Goal: Find specific fact: Find specific fact

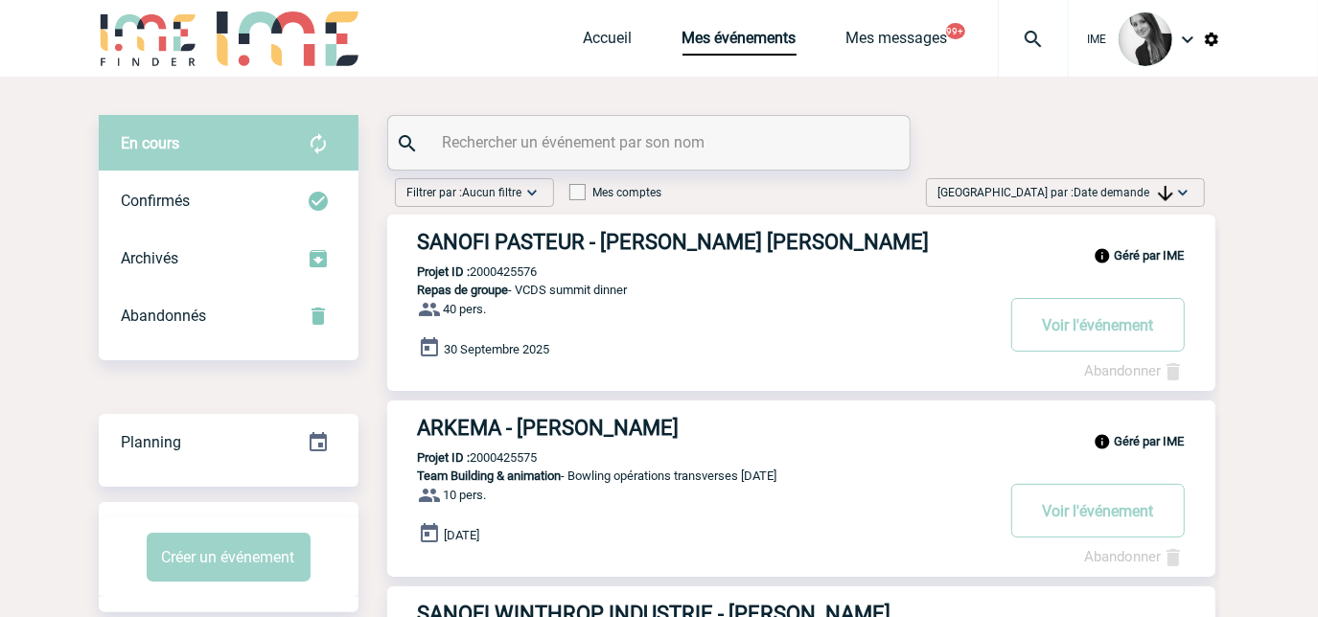
drag, startPoint x: 1105, startPoint y: 189, endPoint x: 1107, endPoint y: 296, distance: 107.4
click at [1105, 190] on span "Date demande" at bounding box center [1124, 192] width 99 height 13
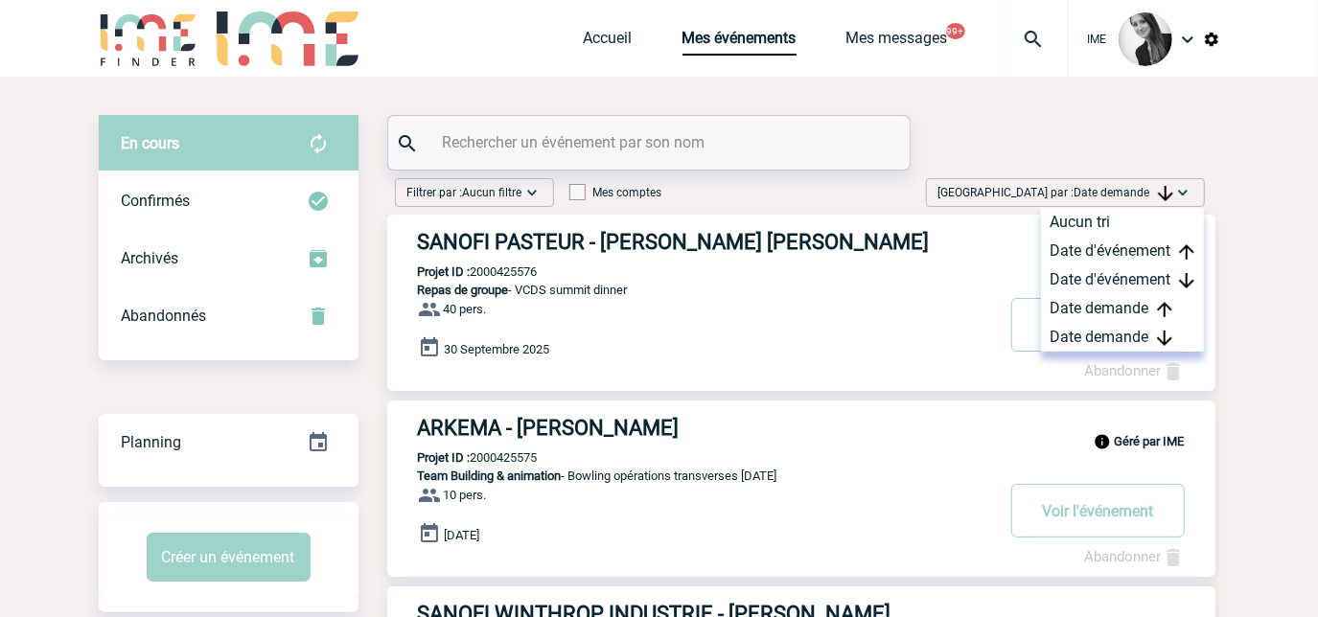
drag, startPoint x: 1097, startPoint y: 334, endPoint x: 990, endPoint y: 324, distance: 106.9
click at [1092, 335] on div "Date demande" at bounding box center [1122, 337] width 163 height 29
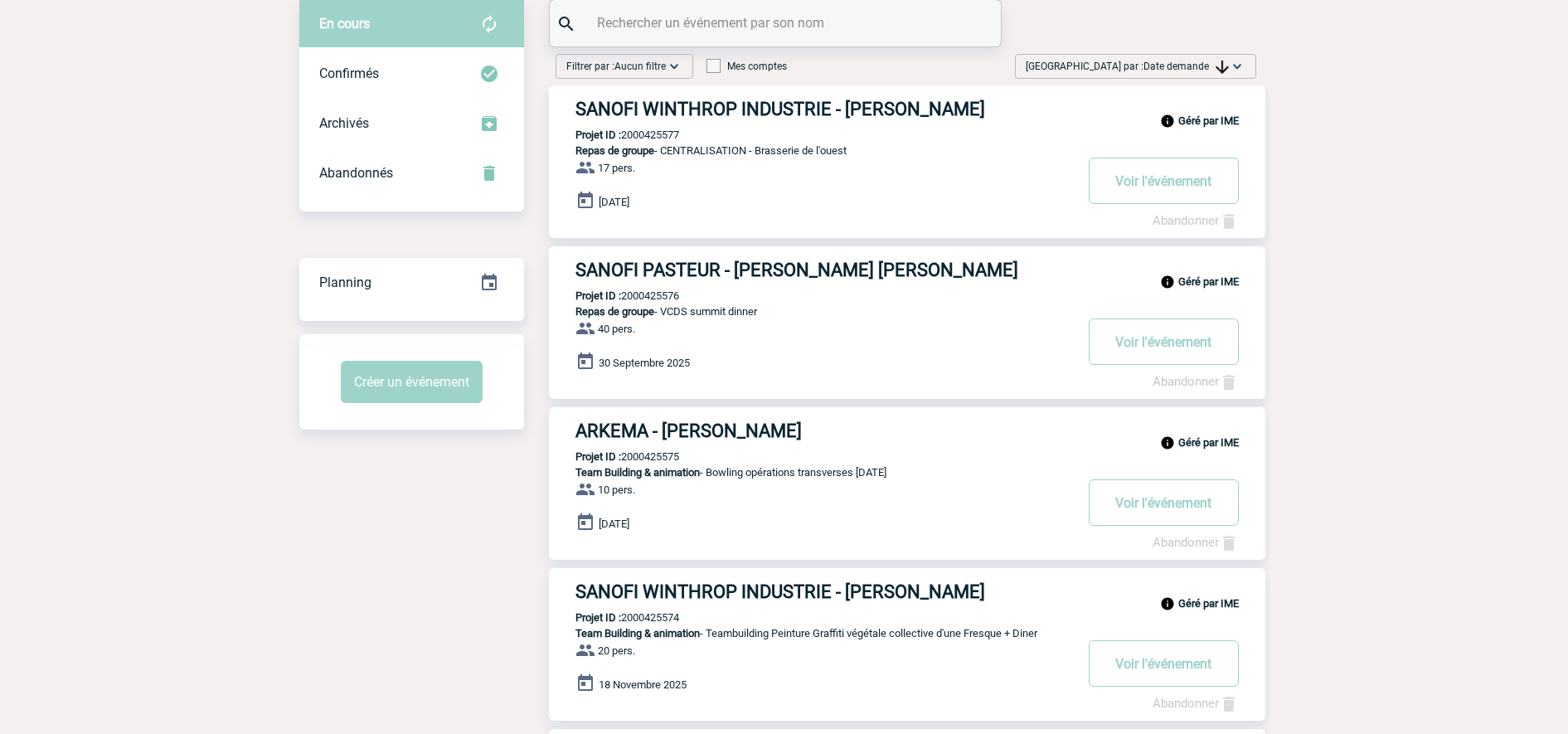
scroll to position [104, 0]
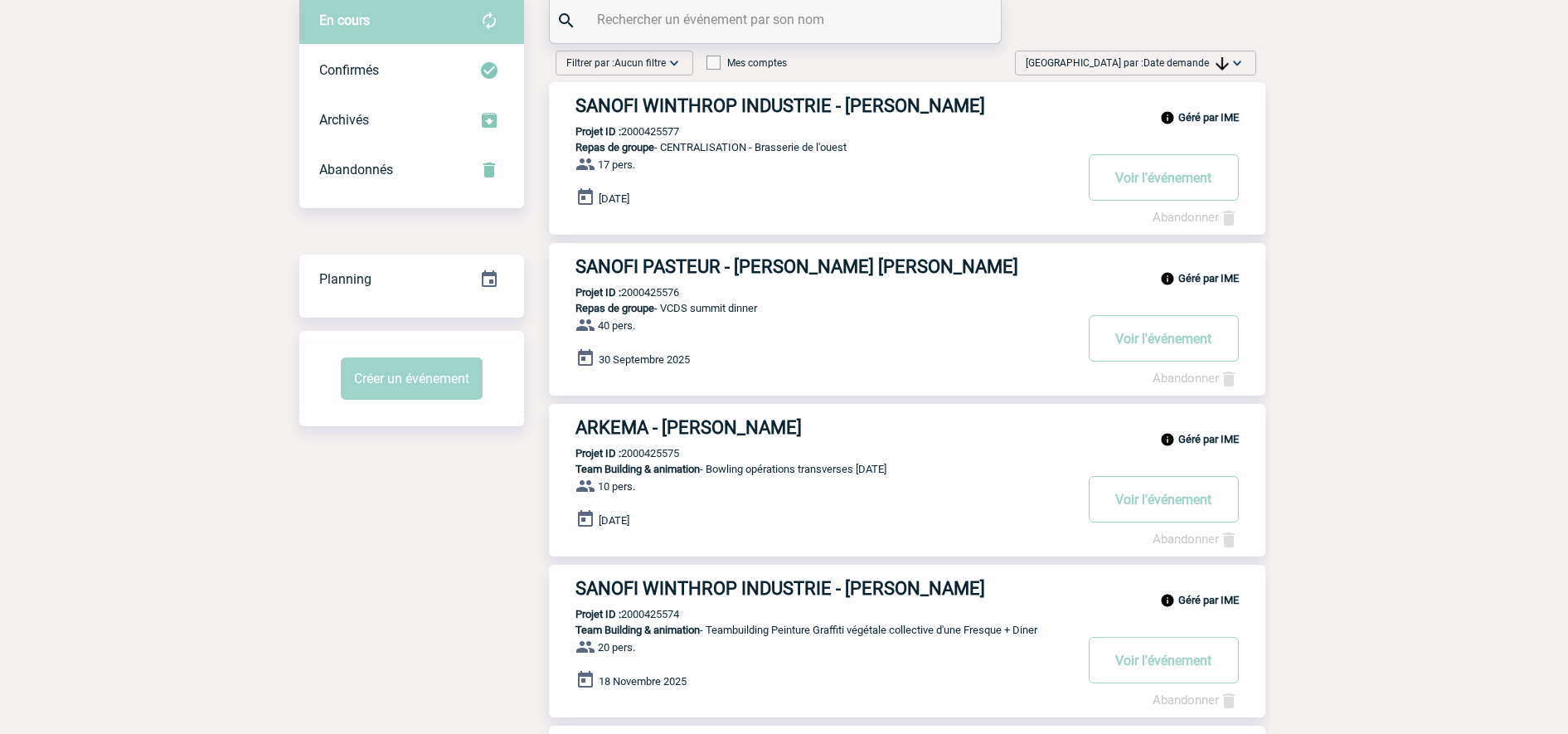
click at [1139, 59] on span "Date demande" at bounding box center [1186, 62] width 86 height 11
click at [1139, 194] on div "Date demande" at bounding box center [1185, 188] width 141 height 25
click at [1139, 51] on div "[GEOGRAPHIC_DATA] par : Date demande Aucun tri Date d'événement Date d'événemen…" at bounding box center [1136, 62] width 241 height 25
click at [1139, 177] on div "Date demande" at bounding box center [1185, 188] width 141 height 25
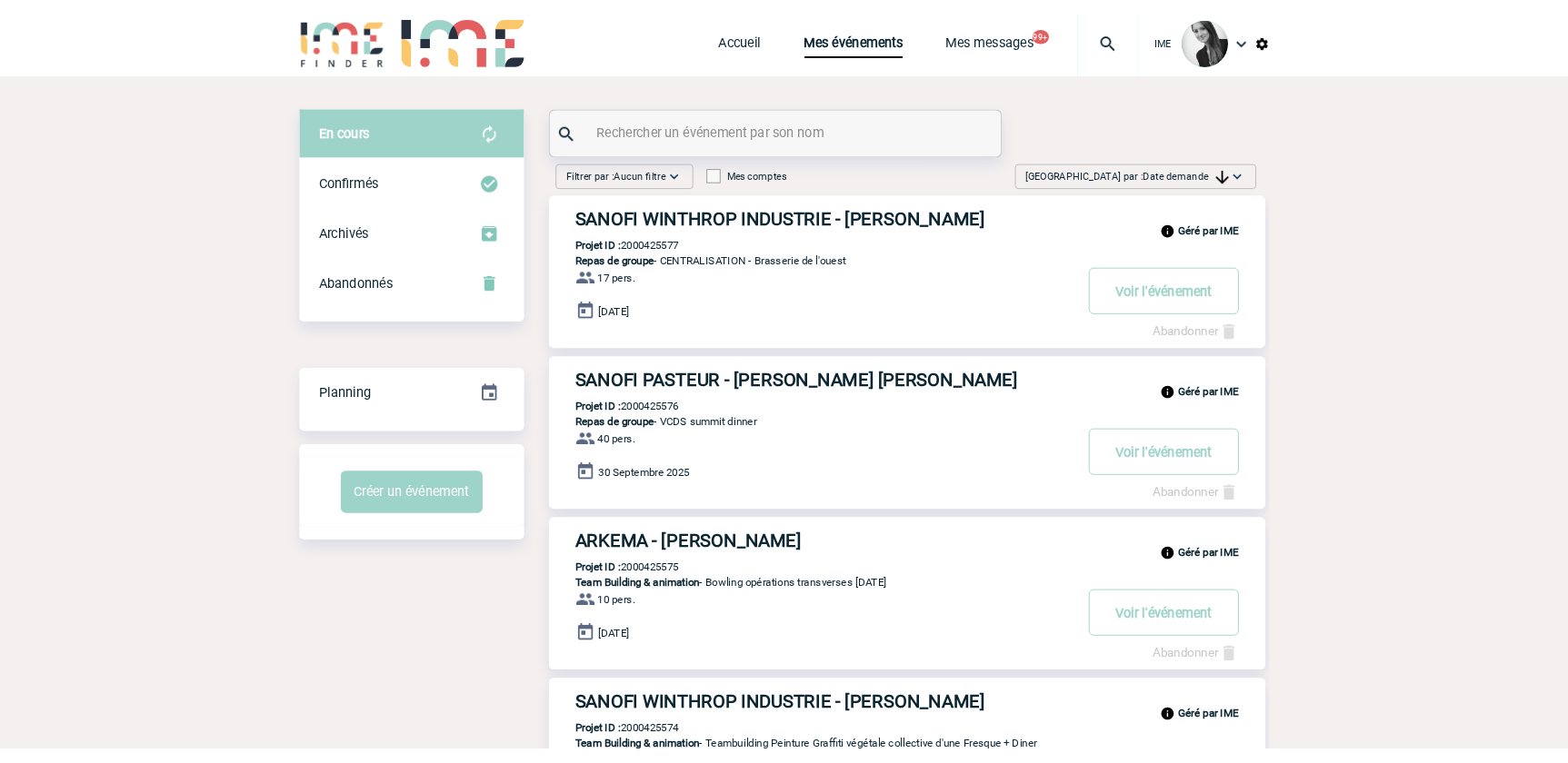
scroll to position [0, 0]
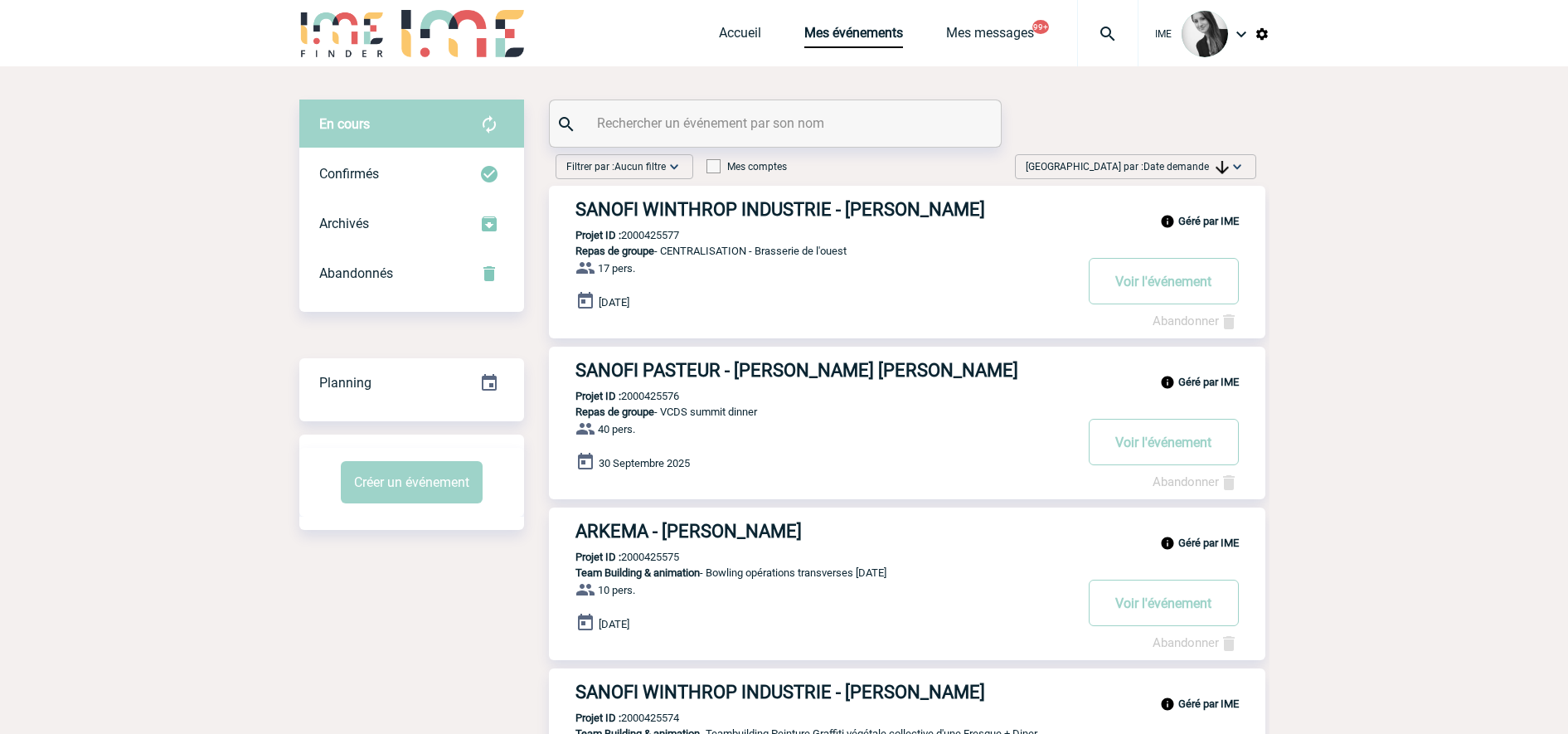
click at [1139, 173] on span "[GEOGRAPHIC_DATA] par : Date demande" at bounding box center [1127, 166] width 203 height 16
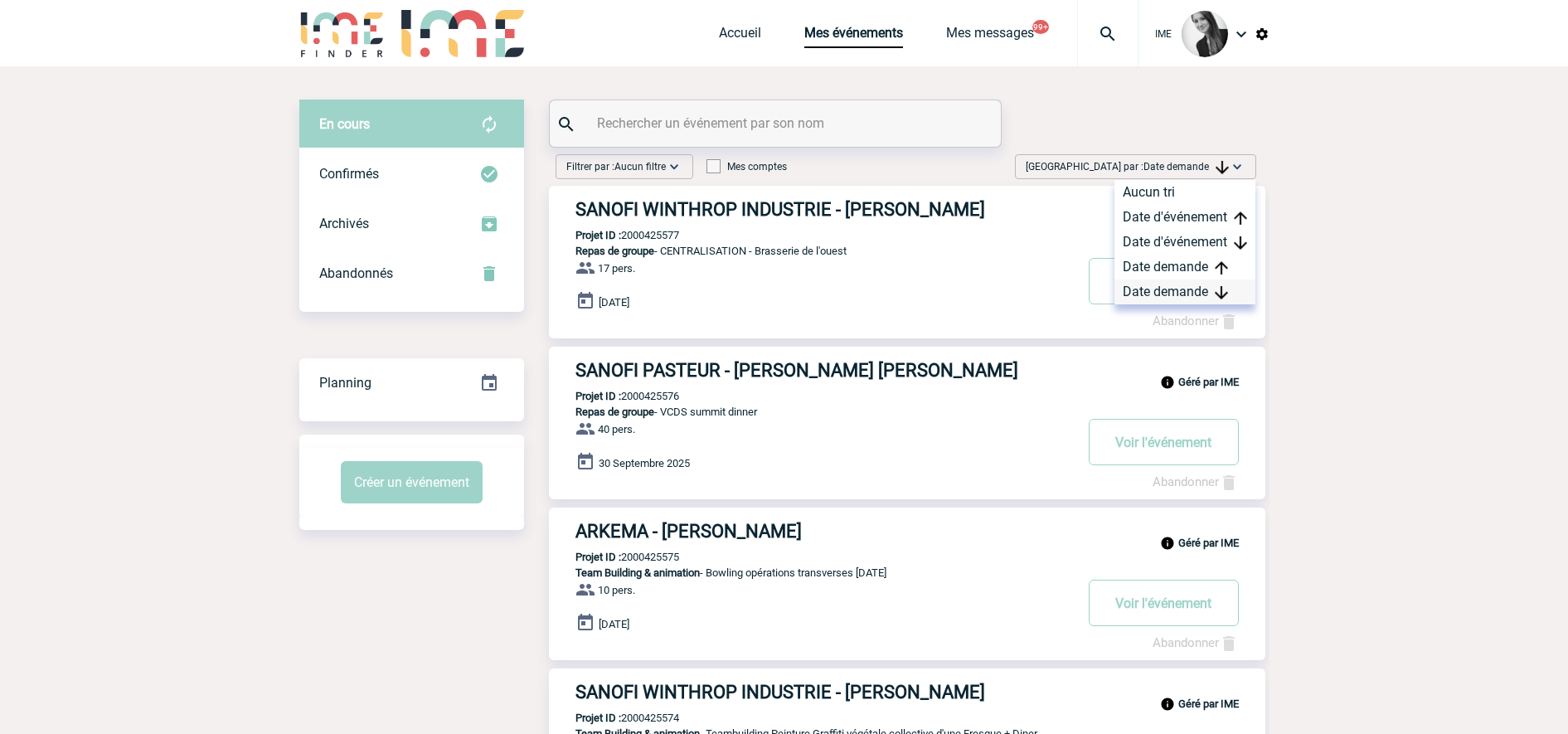
click at [1139, 297] on div "Date demande" at bounding box center [1185, 291] width 141 height 25
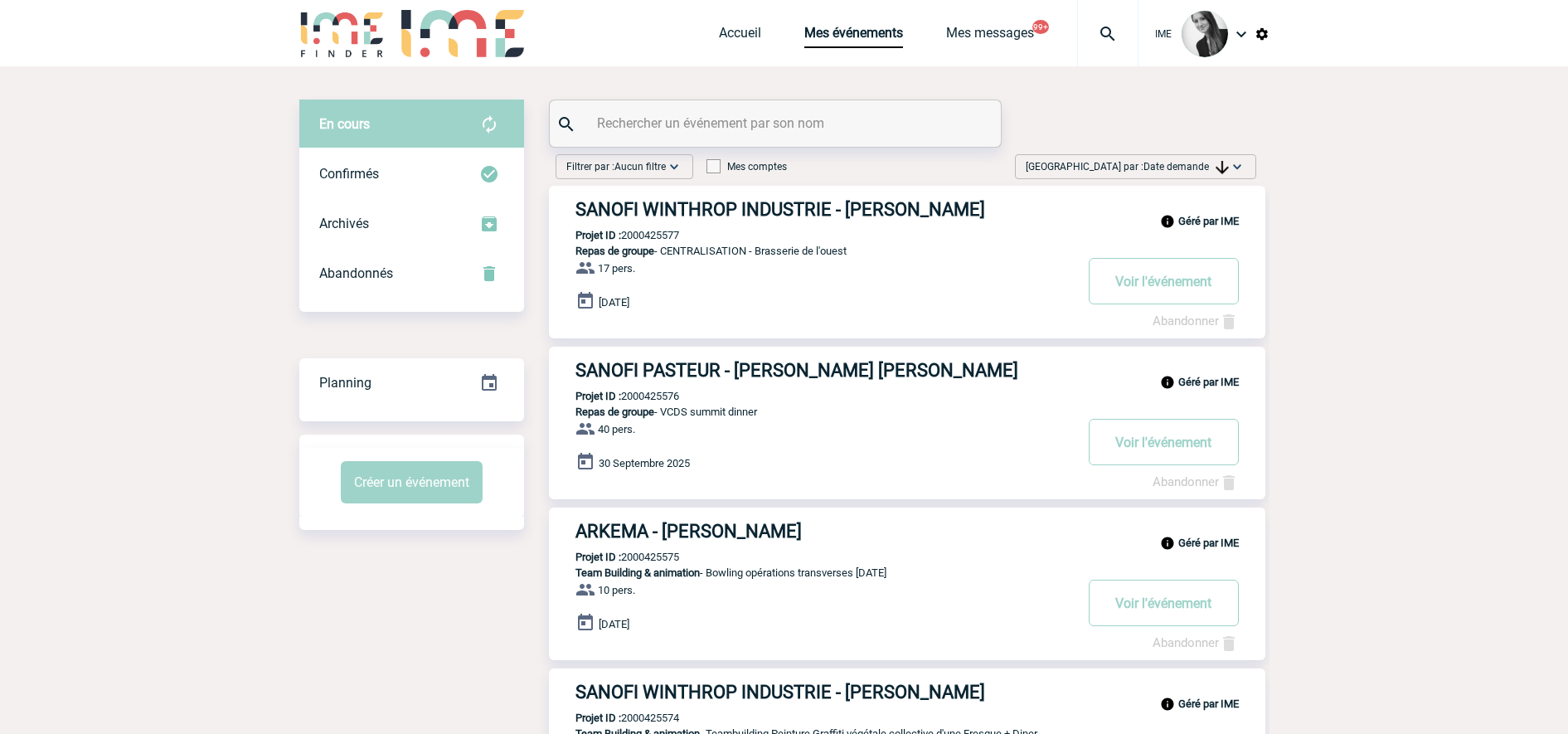
click at [1139, 164] on span "Date demande" at bounding box center [1186, 166] width 86 height 11
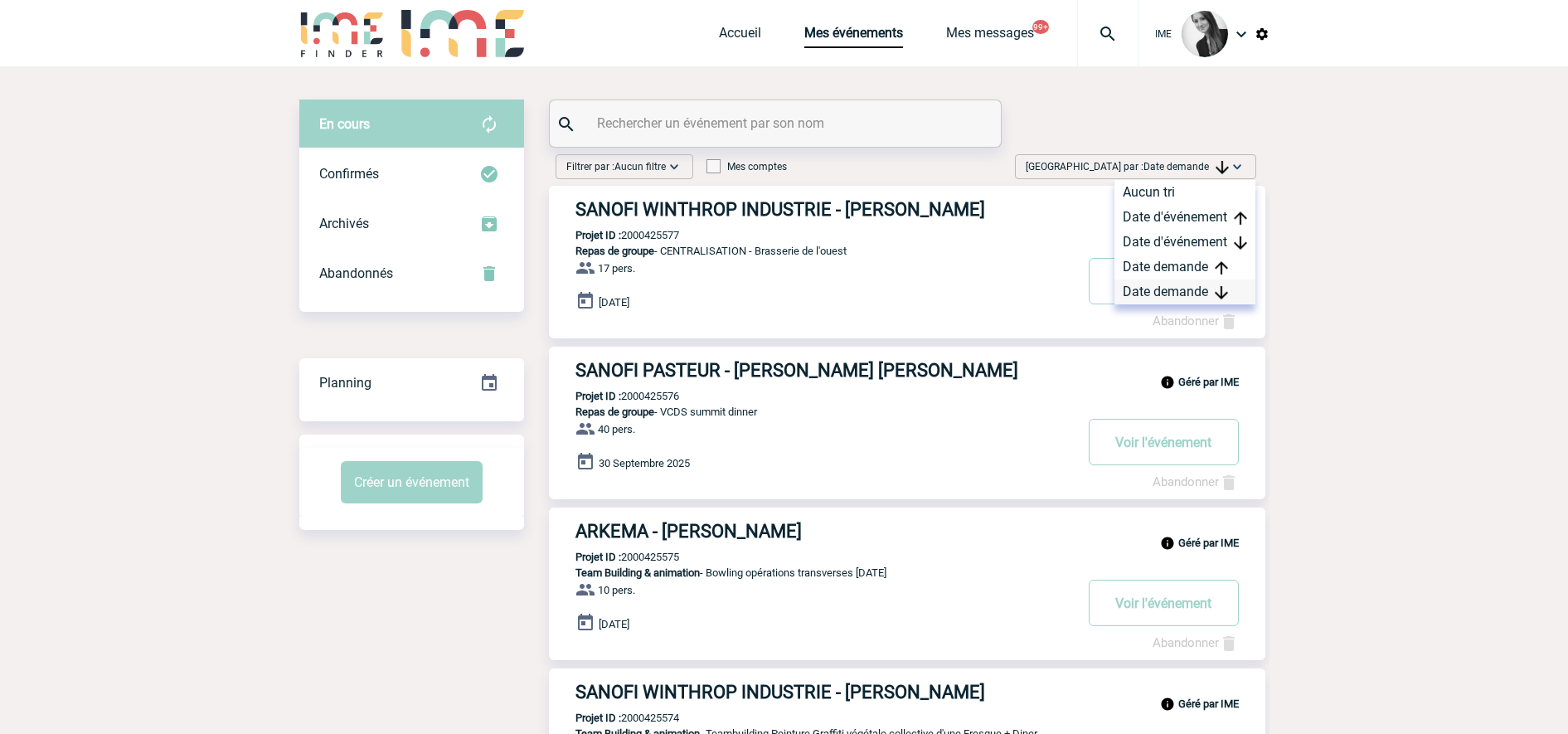
drag, startPoint x: 1199, startPoint y: 164, endPoint x: 1142, endPoint y: 297, distance: 144.7
click at [1139, 297] on div "Date demande" at bounding box center [1185, 291] width 141 height 25
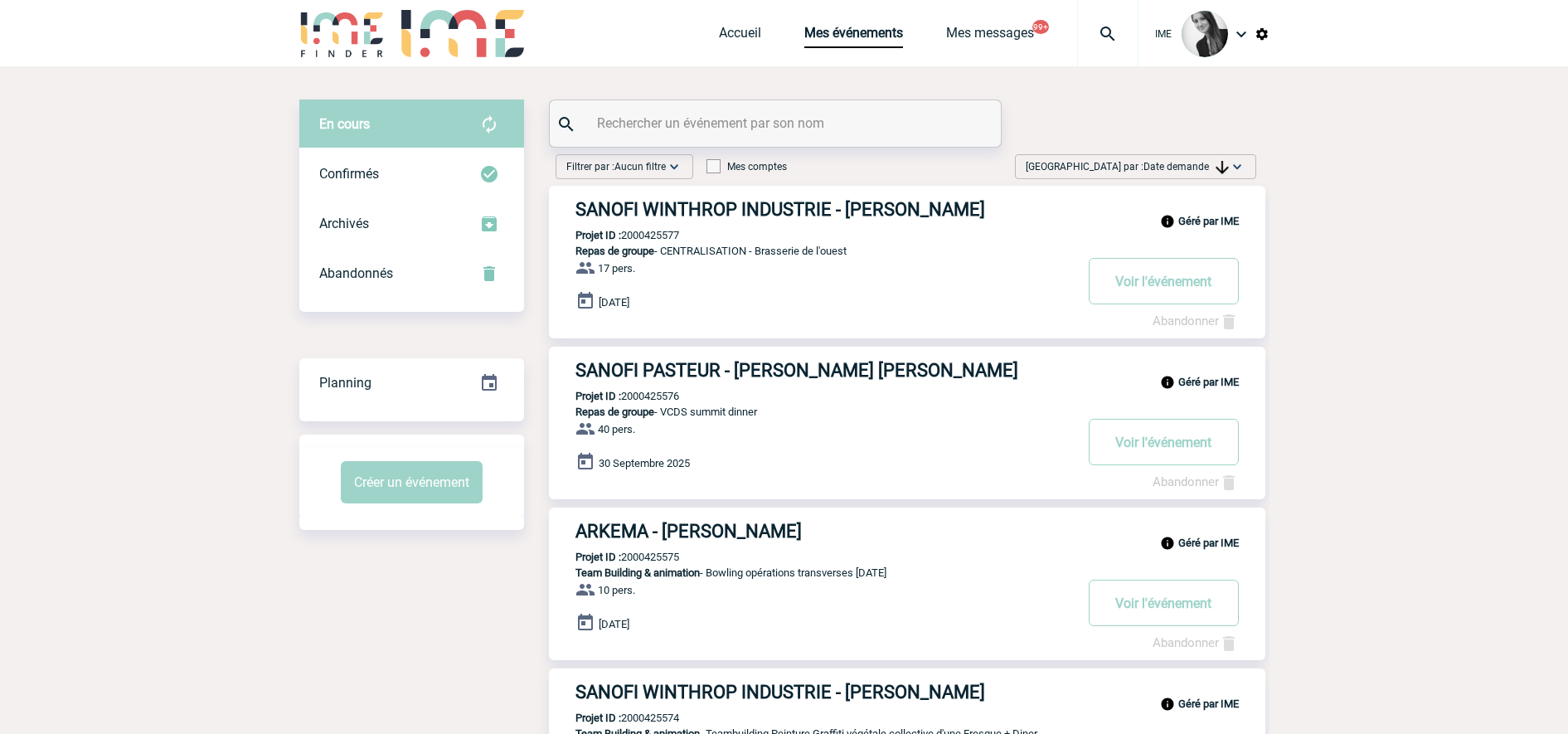
drag, startPoint x: 1191, startPoint y: 169, endPoint x: 1193, endPoint y: 199, distance: 30.1
click at [1139, 169] on span "Date demande" at bounding box center [1186, 166] width 86 height 11
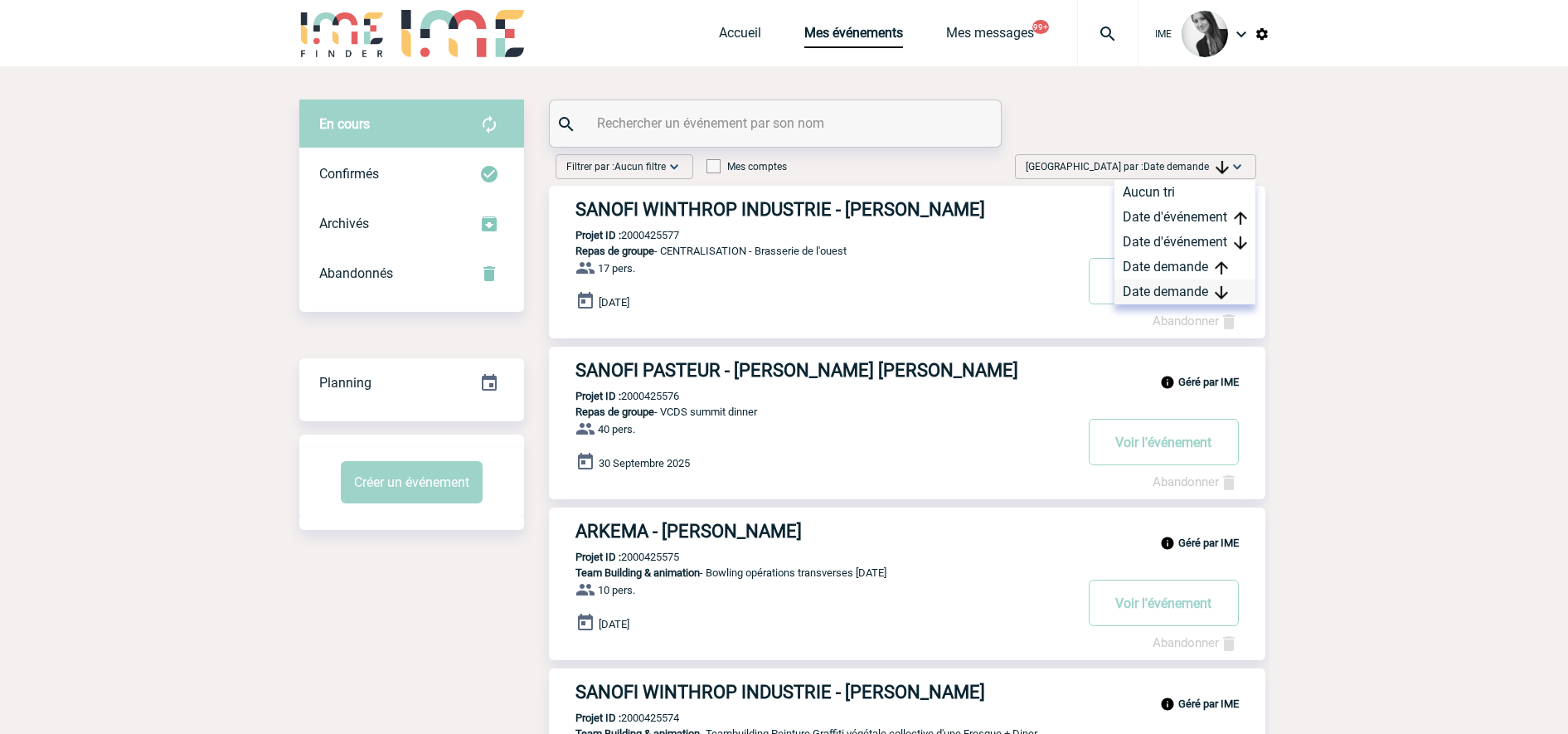
click at [1139, 293] on div "Date demande" at bounding box center [1185, 291] width 141 height 25
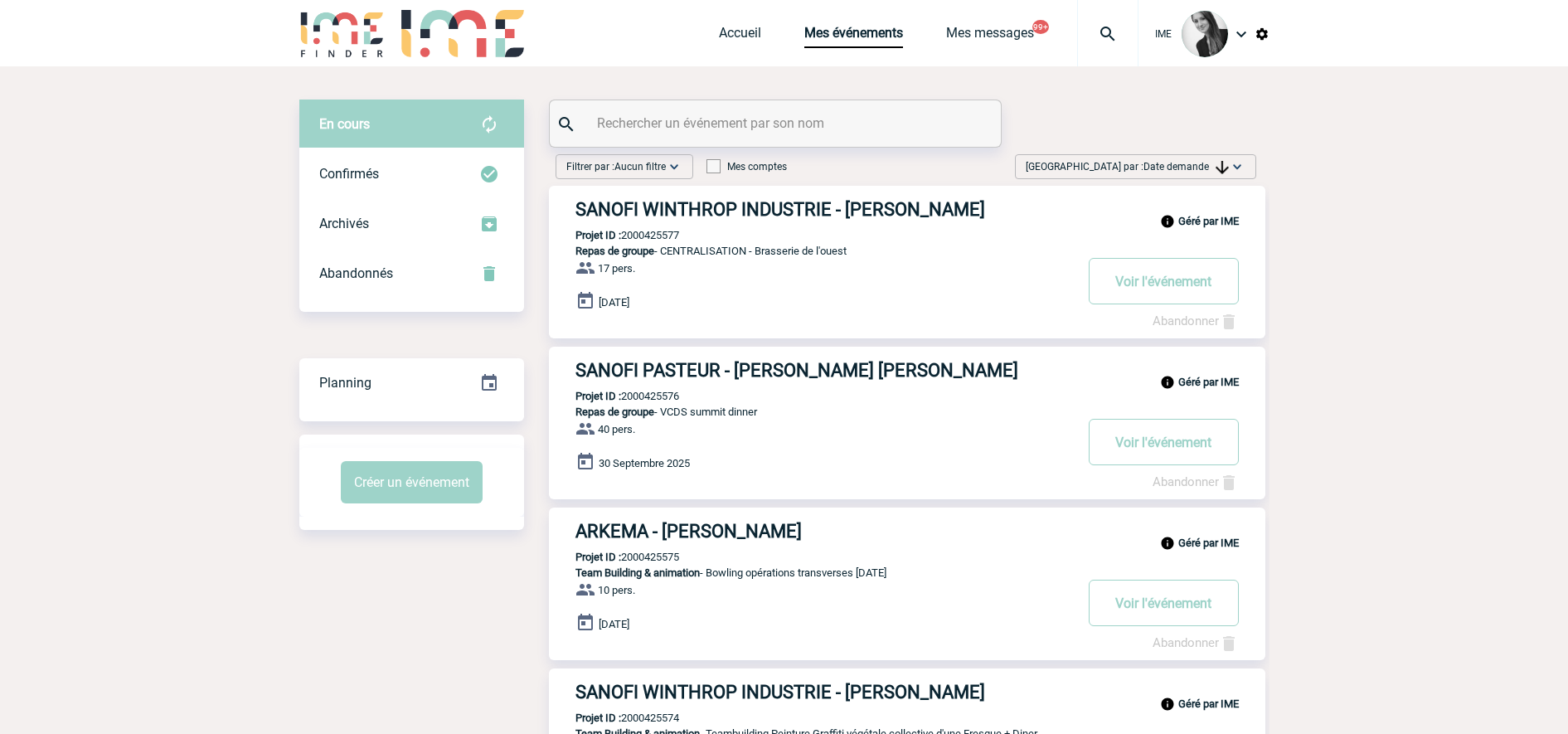
click at [1139, 165] on img at bounding box center [1237, 166] width 16 height 16
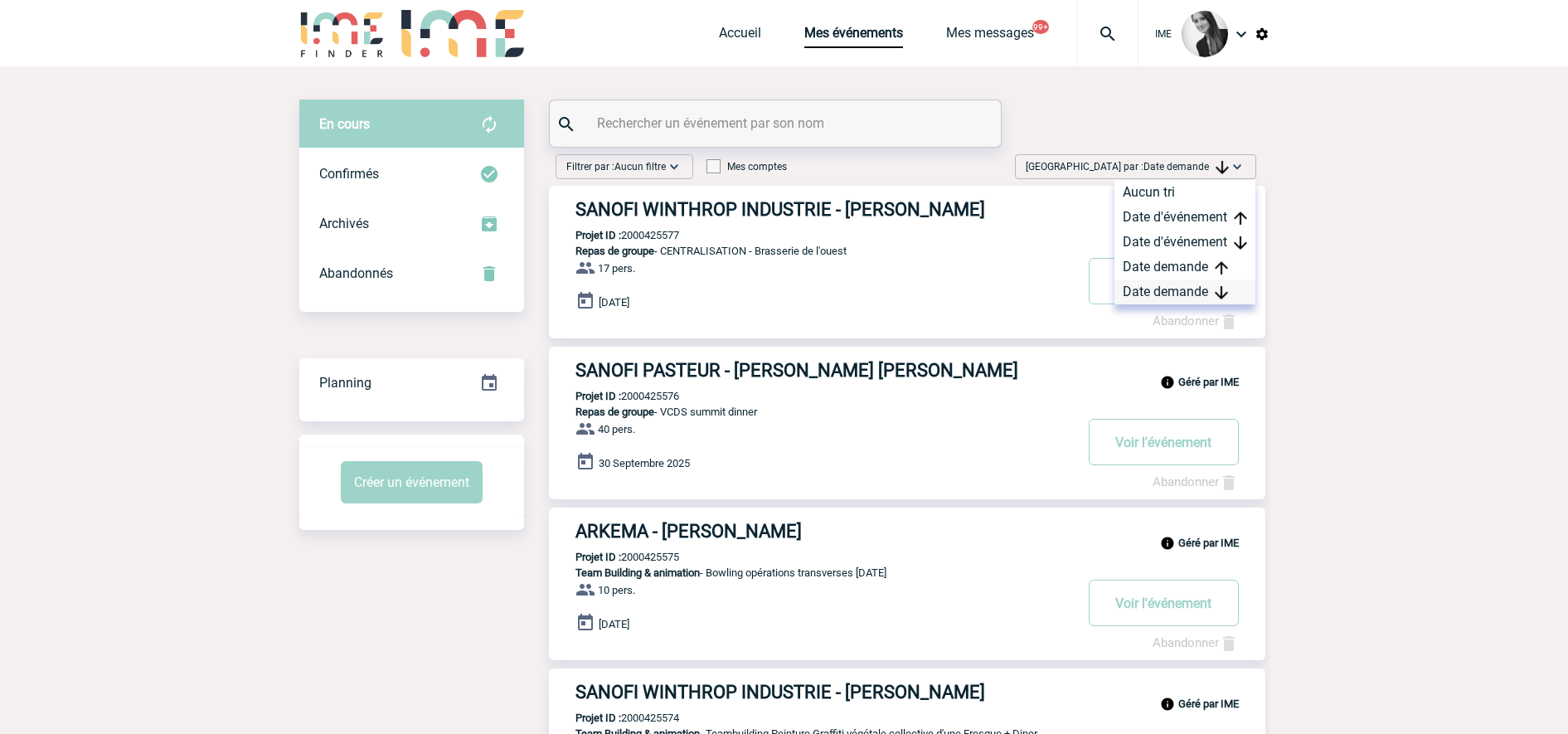
click at [1139, 286] on div "Date demande" at bounding box center [1185, 291] width 141 height 25
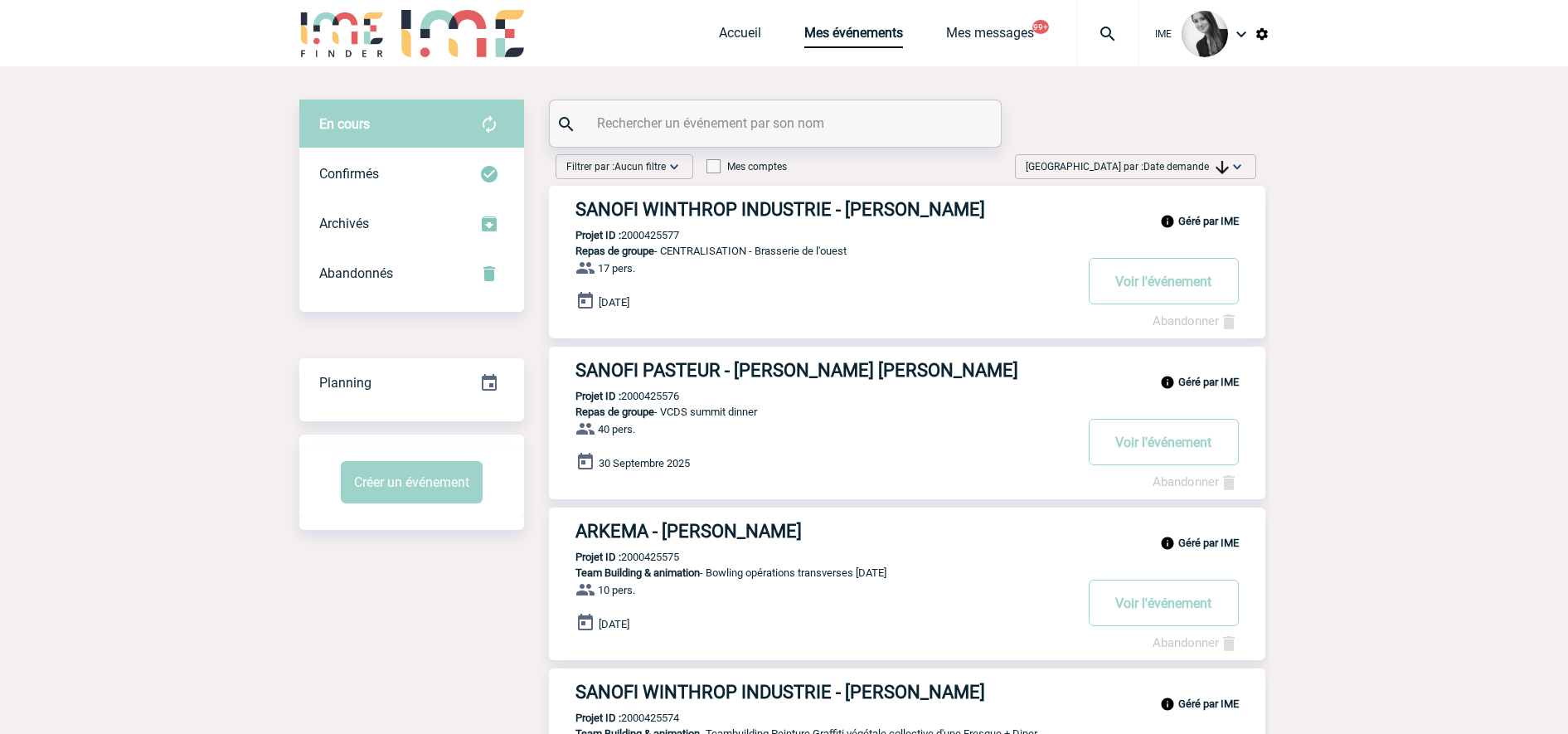
click at [1139, 168] on span "Date demande" at bounding box center [1186, 166] width 86 height 11
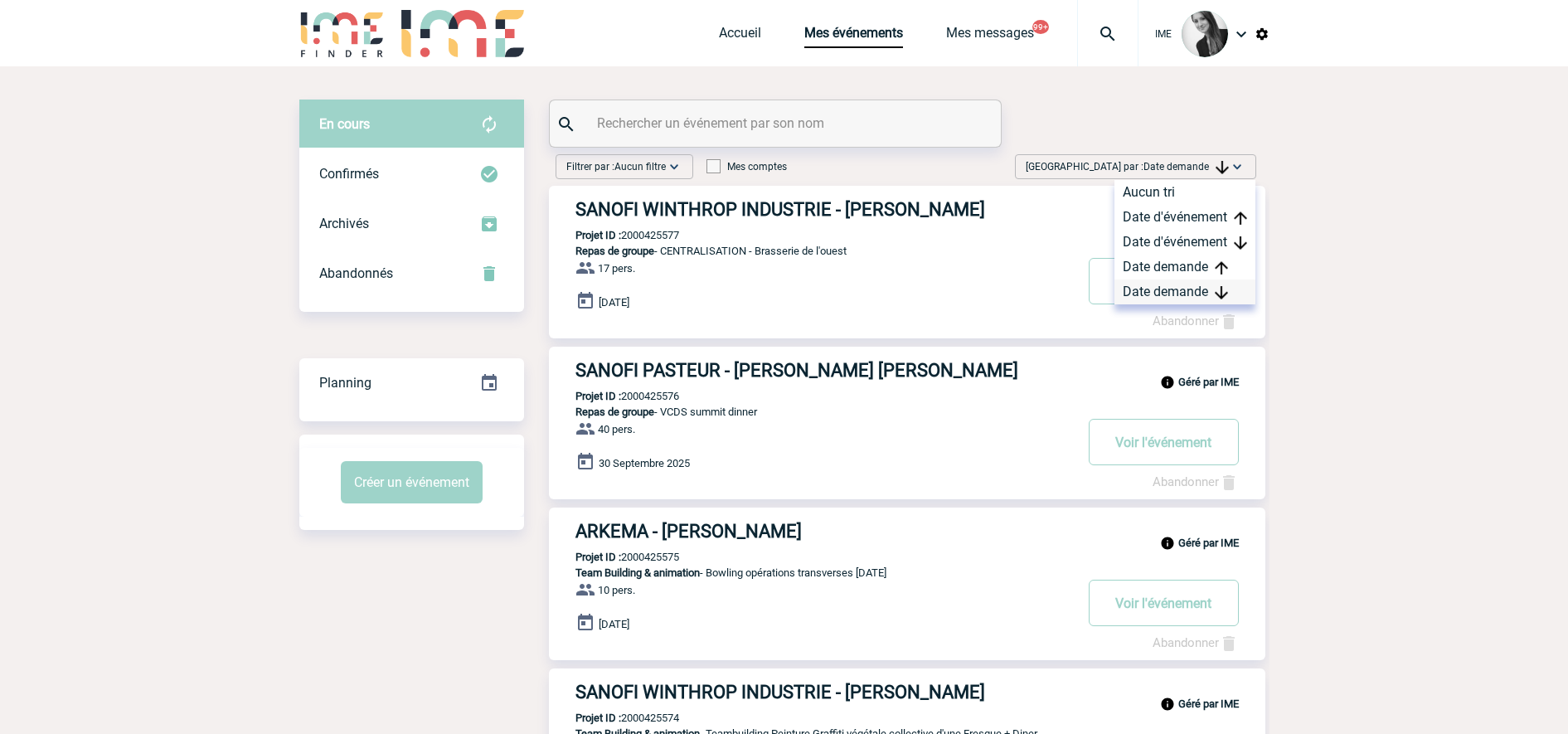
click at [1139, 292] on div "Date demande" at bounding box center [1185, 291] width 141 height 25
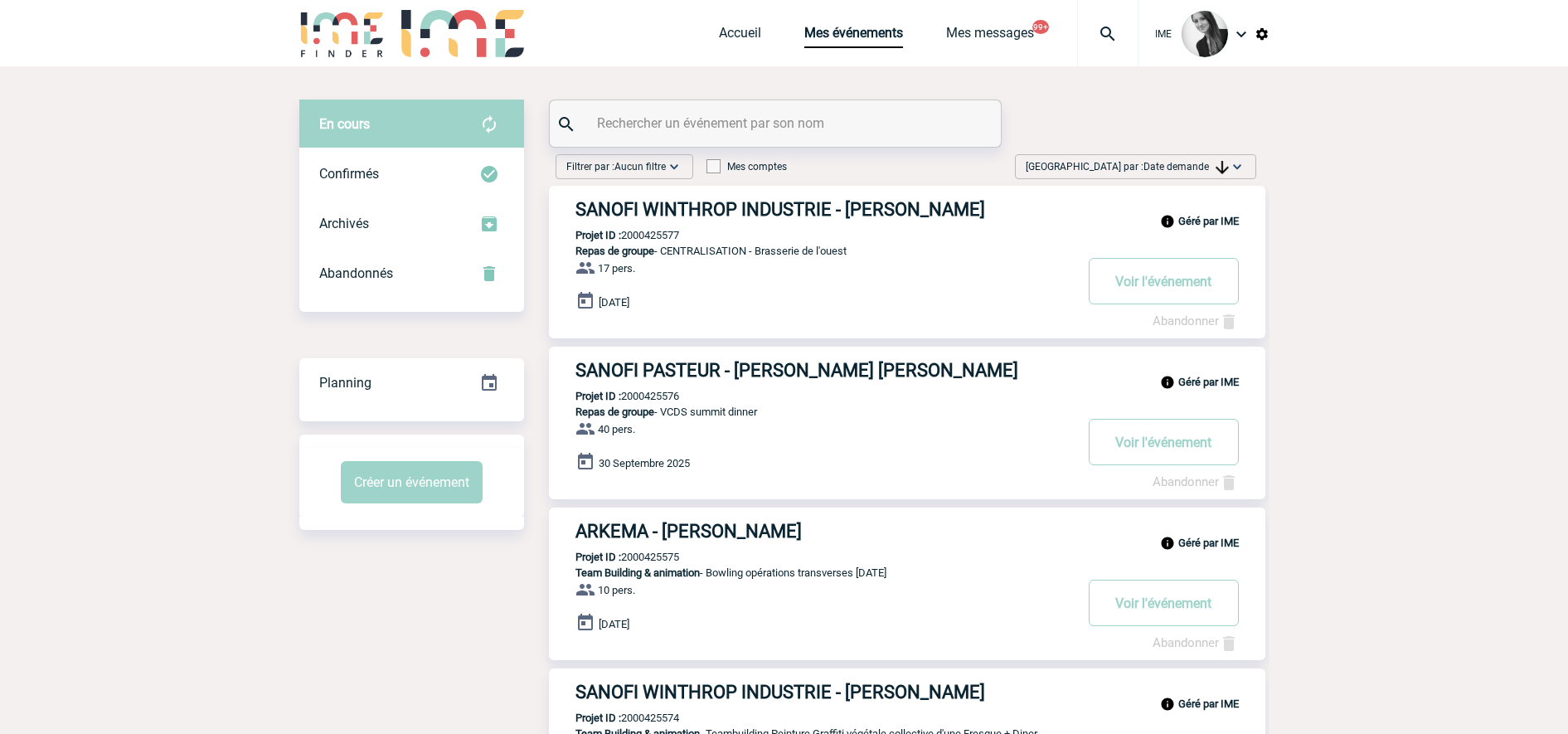
click at [1139, 171] on span "Date demande" at bounding box center [1186, 166] width 86 height 11
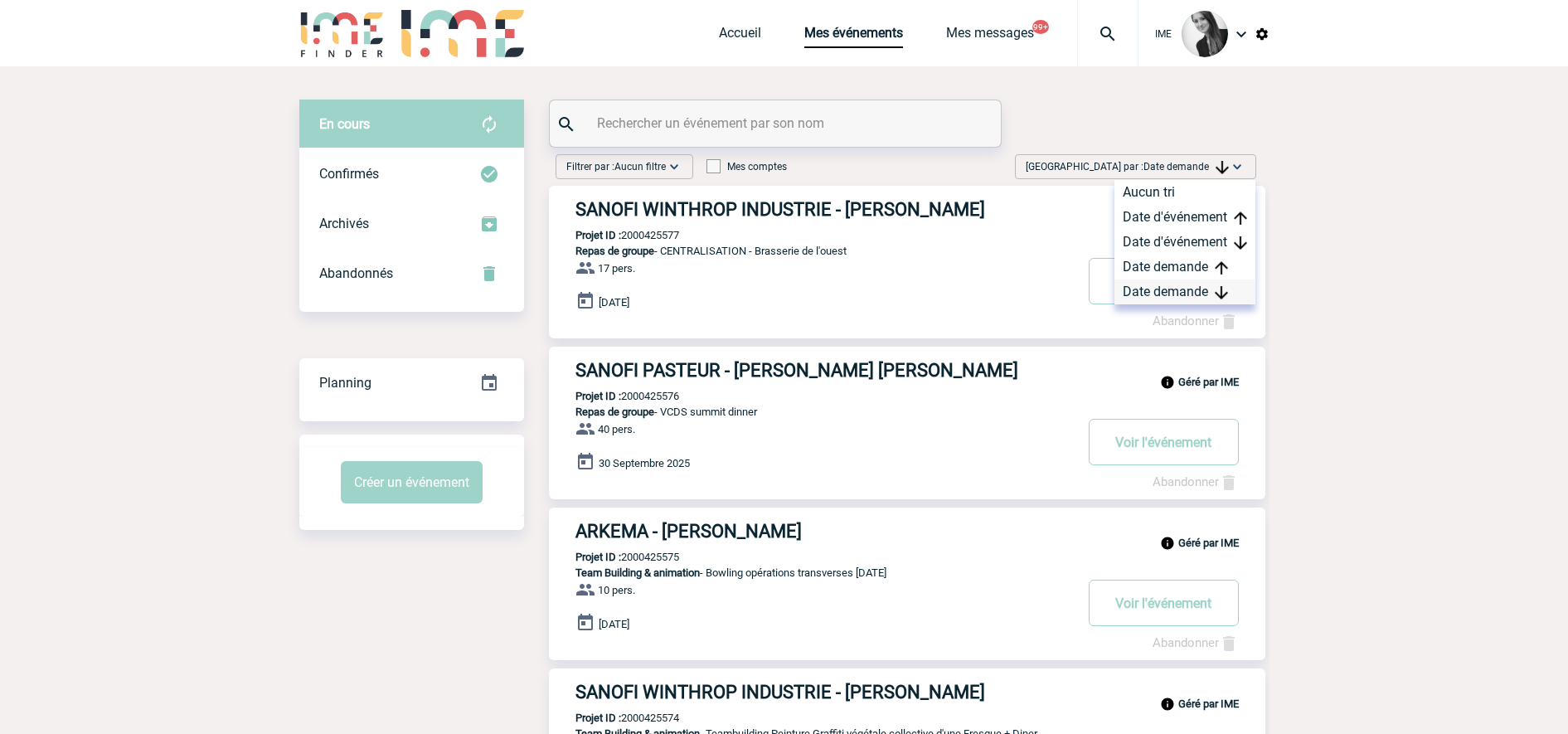
click at [1139, 291] on div "Date demande" at bounding box center [1185, 291] width 141 height 25
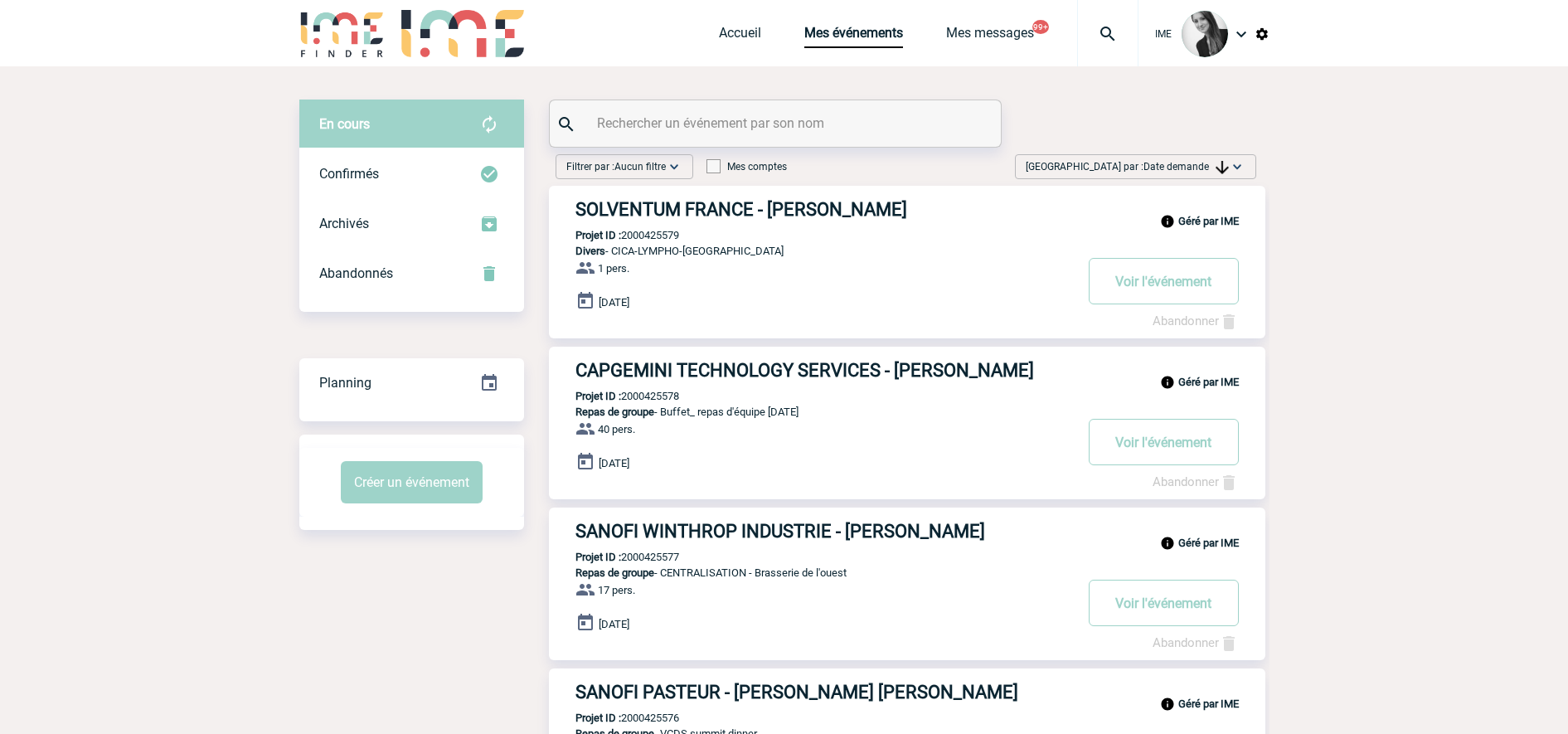
drag, startPoint x: 1235, startPoint y: 163, endPoint x: 1218, endPoint y: 273, distance: 111.3
click at [1139, 163] on img at bounding box center [1237, 166] width 16 height 16
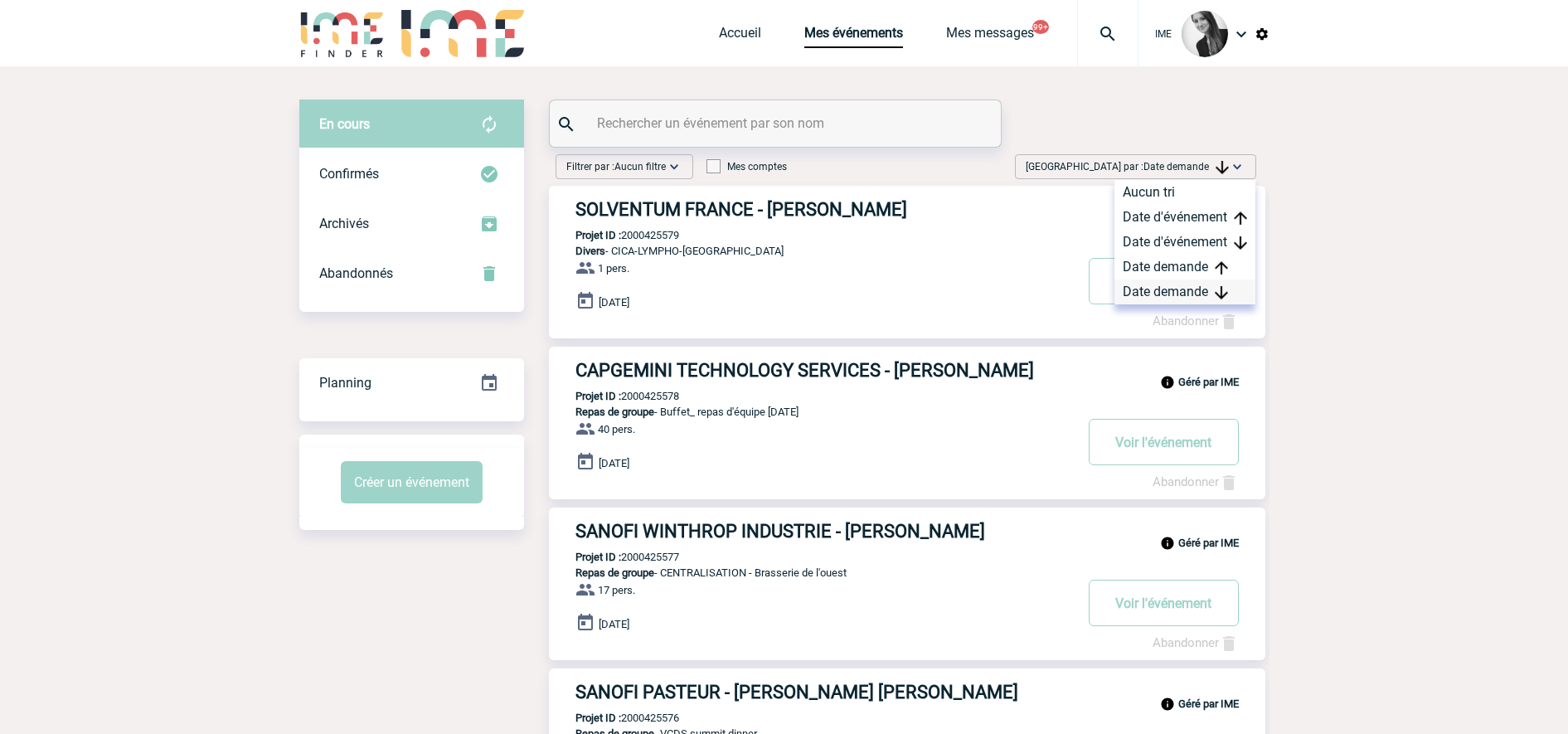
click at [1139, 296] on div "Date demande" at bounding box center [1185, 291] width 141 height 25
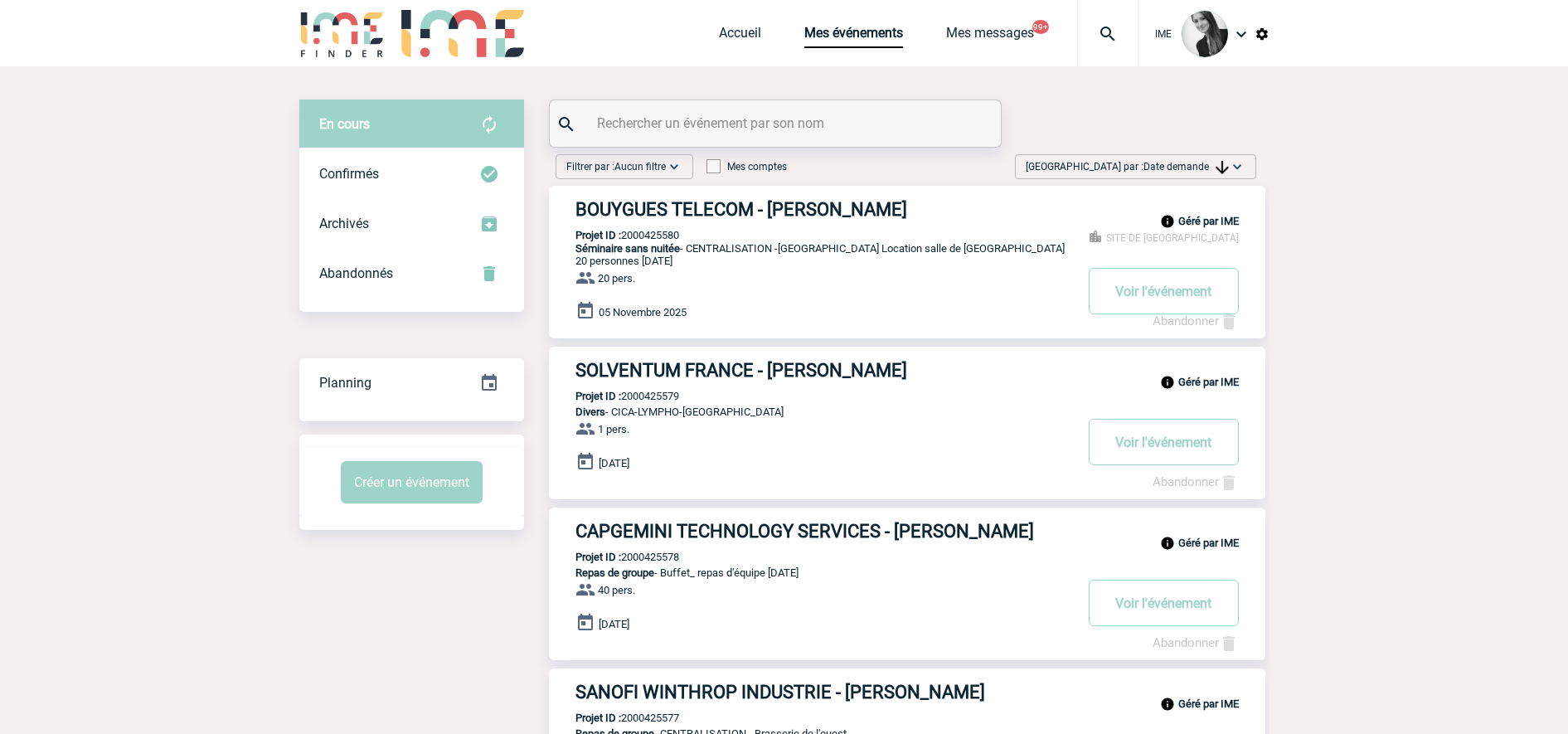
drag, startPoint x: 1213, startPoint y: 169, endPoint x: 1217, endPoint y: 177, distance: 8.9
click at [1139, 169] on span "Date demande" at bounding box center [1186, 166] width 86 height 11
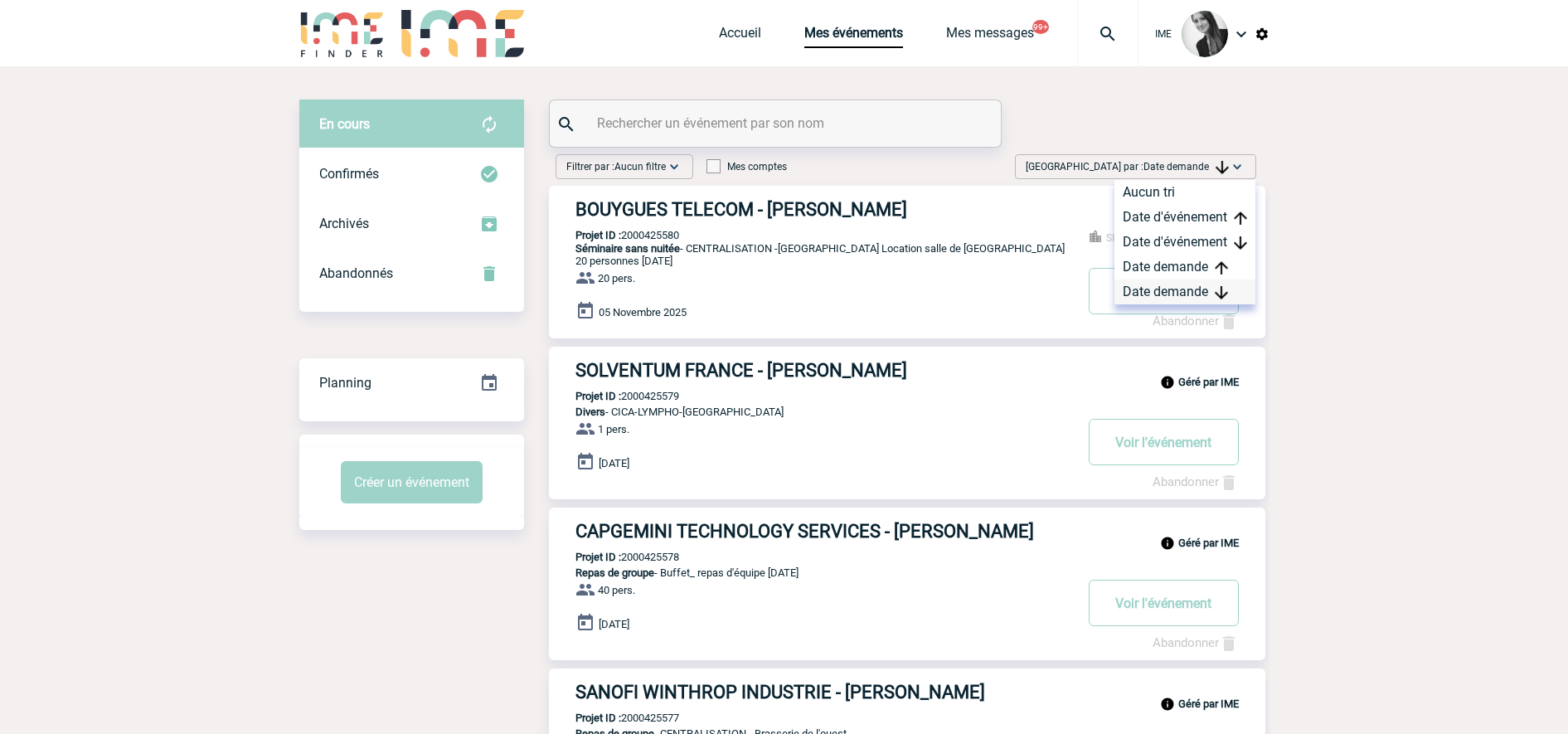
click at [1139, 290] on div "Date demande" at bounding box center [1185, 291] width 141 height 25
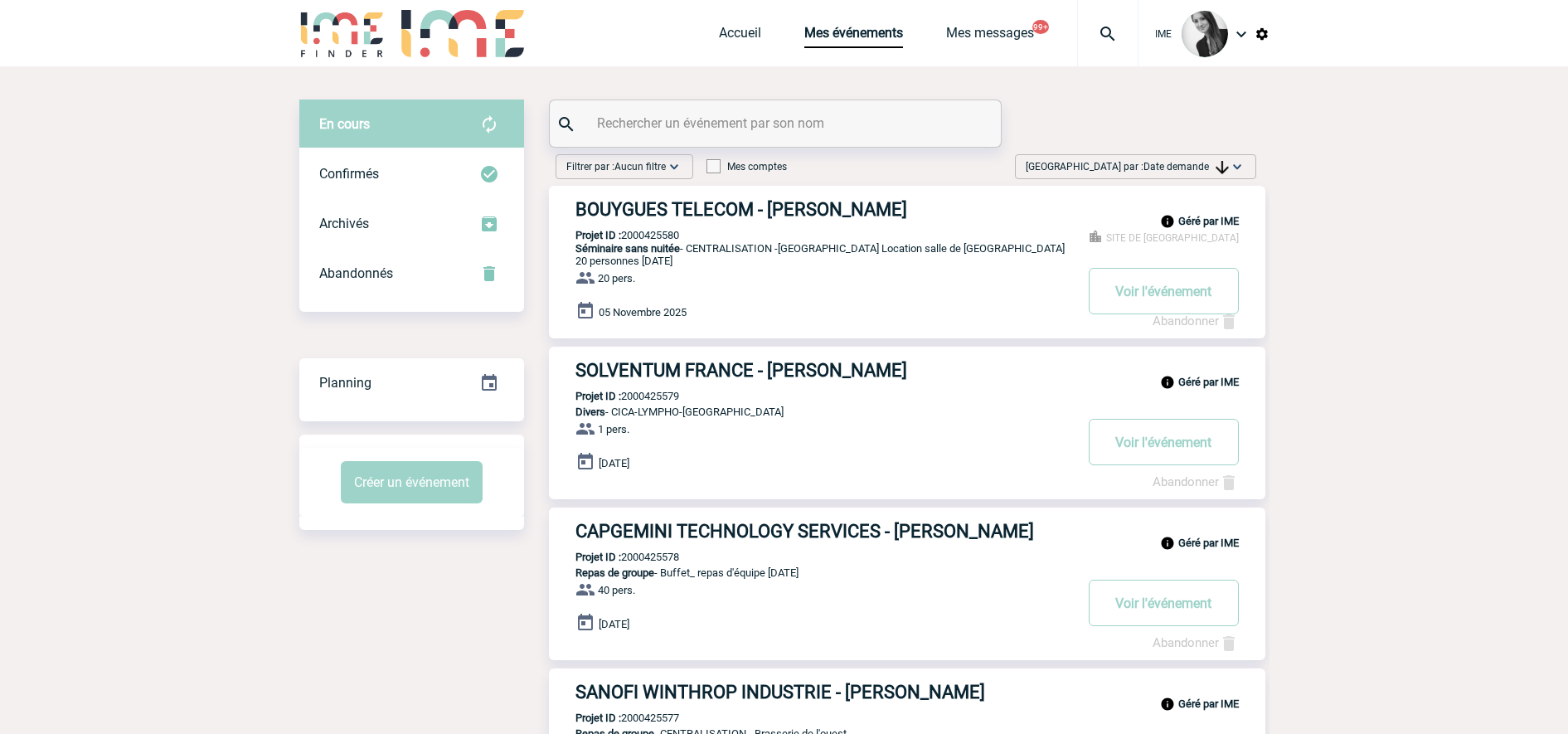
click at [1139, 166] on img at bounding box center [1237, 166] width 16 height 16
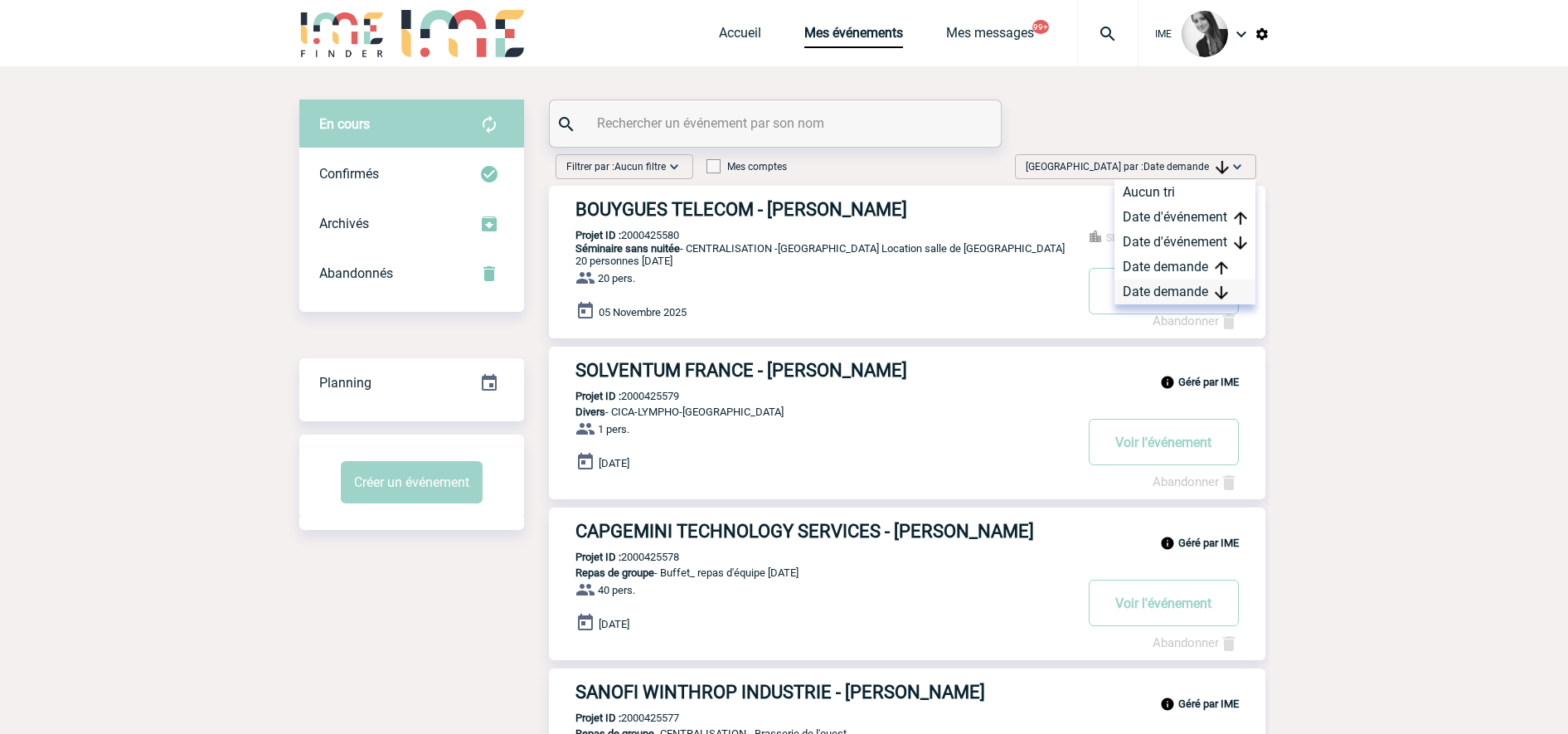
click at [1139, 292] on div "Date demande" at bounding box center [1185, 291] width 141 height 25
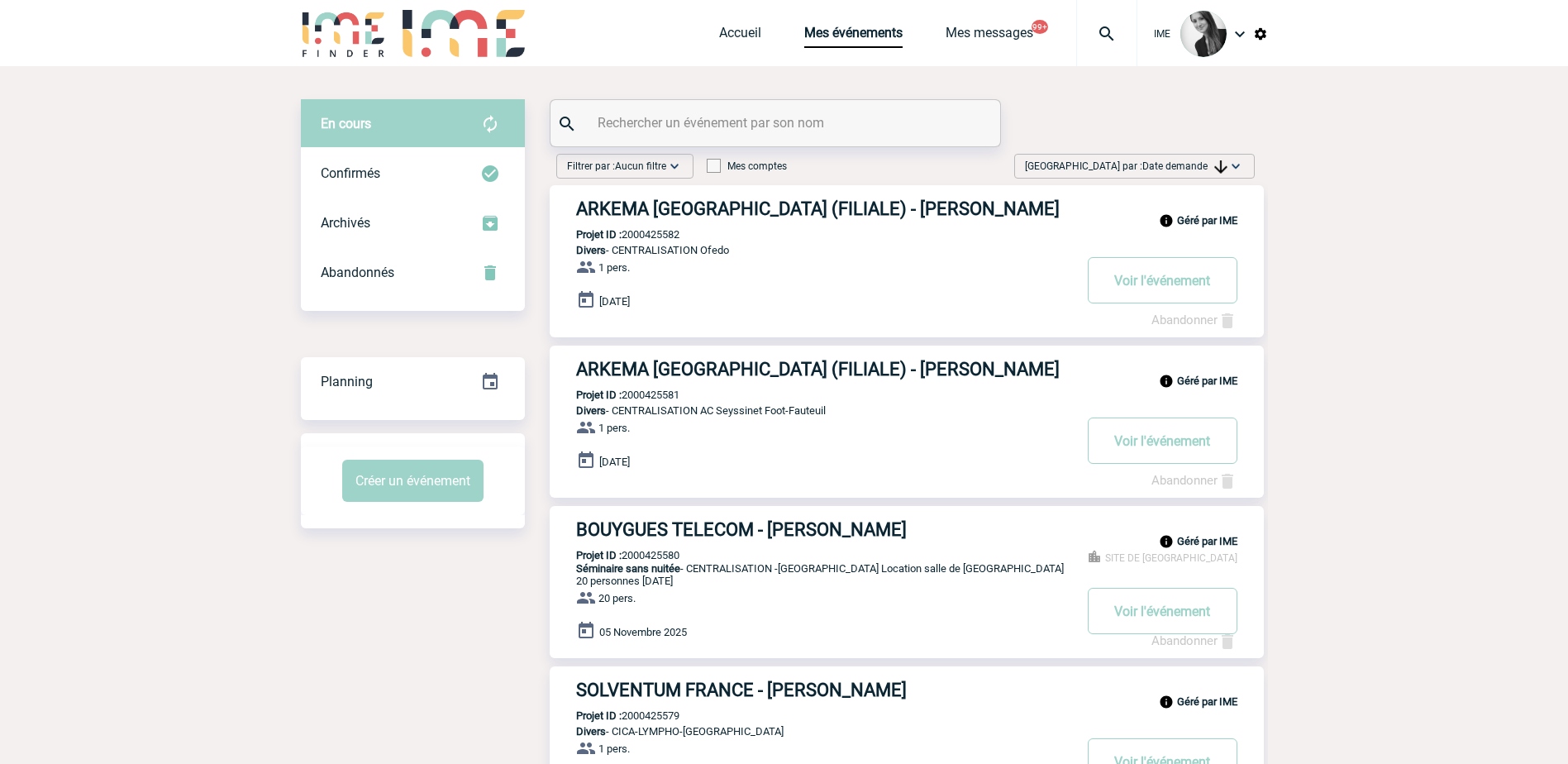
click at [1135, 159] on span "[GEOGRAPHIC_DATA] par : Date demande" at bounding box center [1126, 166] width 203 height 16
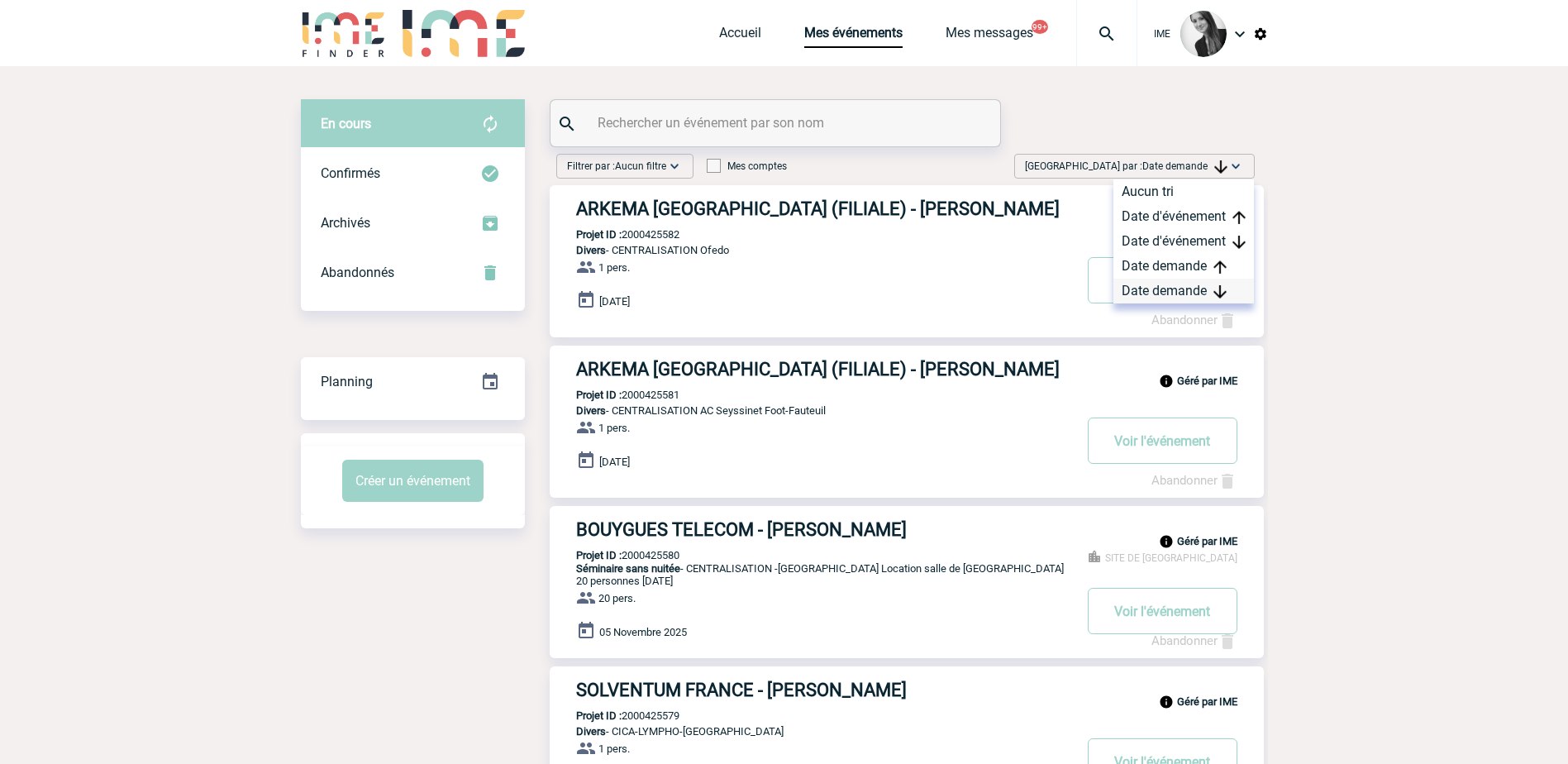
click at [1135, 290] on div "Date demande" at bounding box center [1184, 291] width 141 height 25
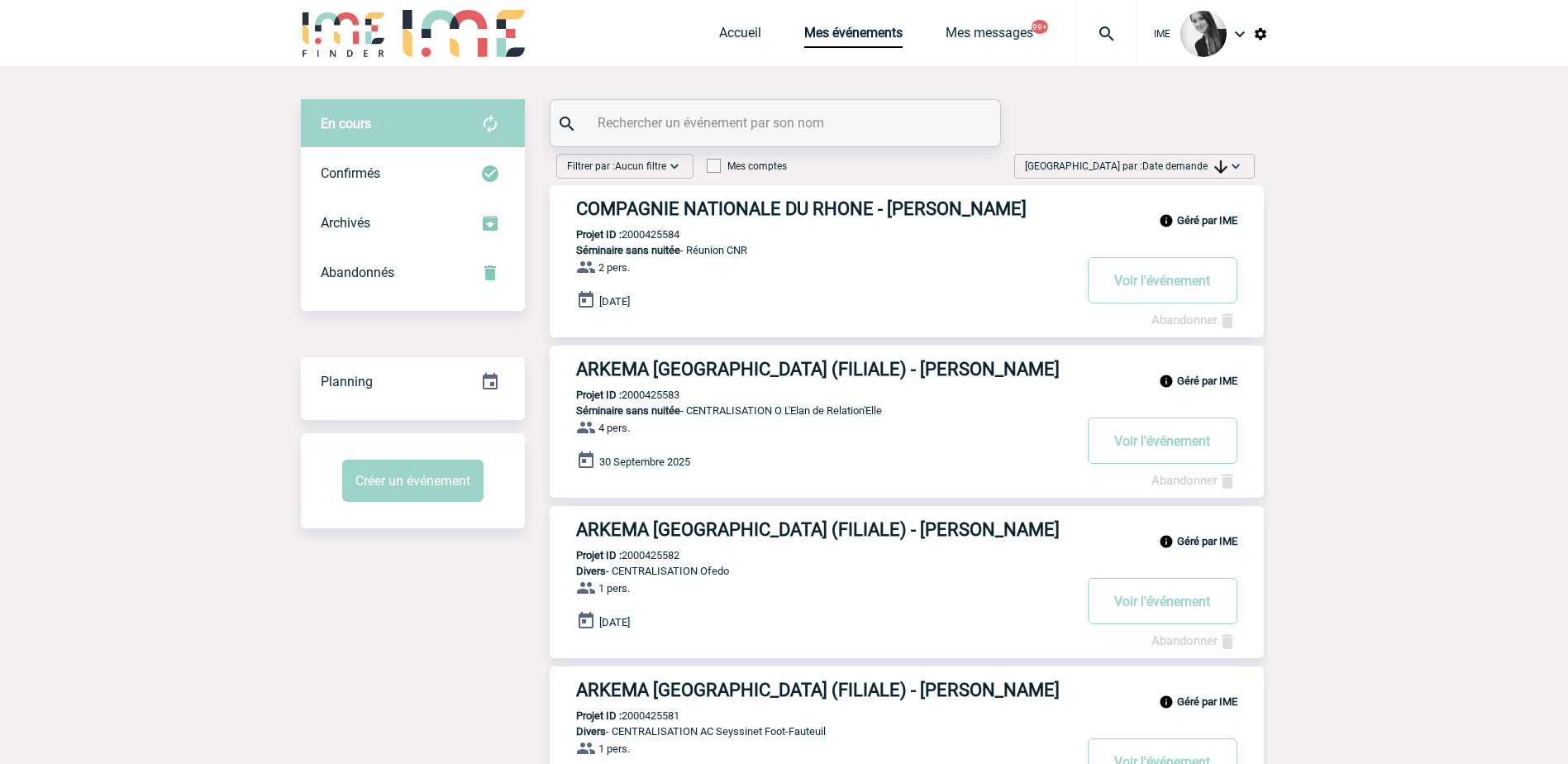
click at [1135, 160] on span "[GEOGRAPHIC_DATA] par : Date demande" at bounding box center [1126, 166] width 203 height 16
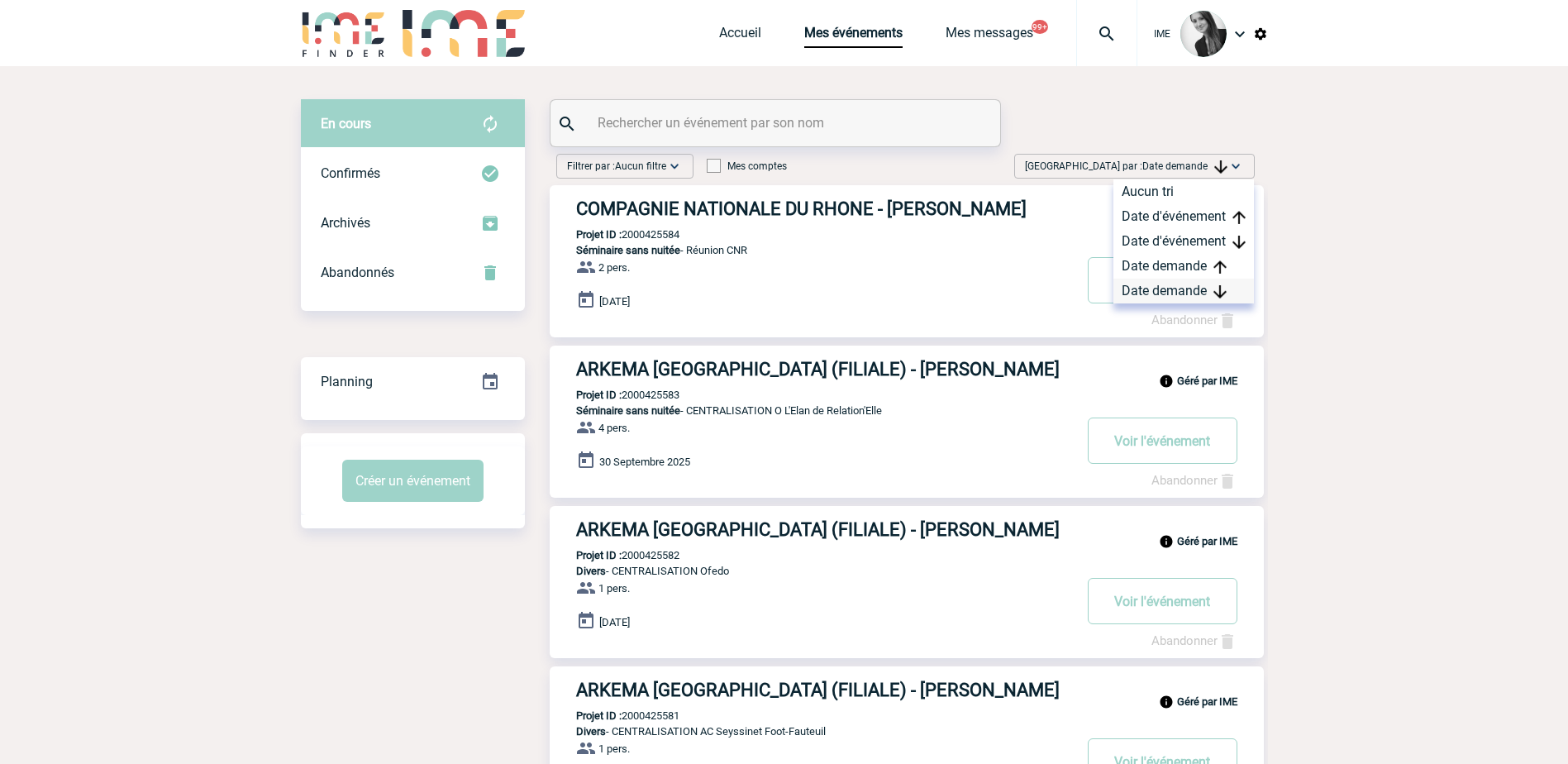
click at [1135, 288] on div "Date demande" at bounding box center [1184, 291] width 141 height 25
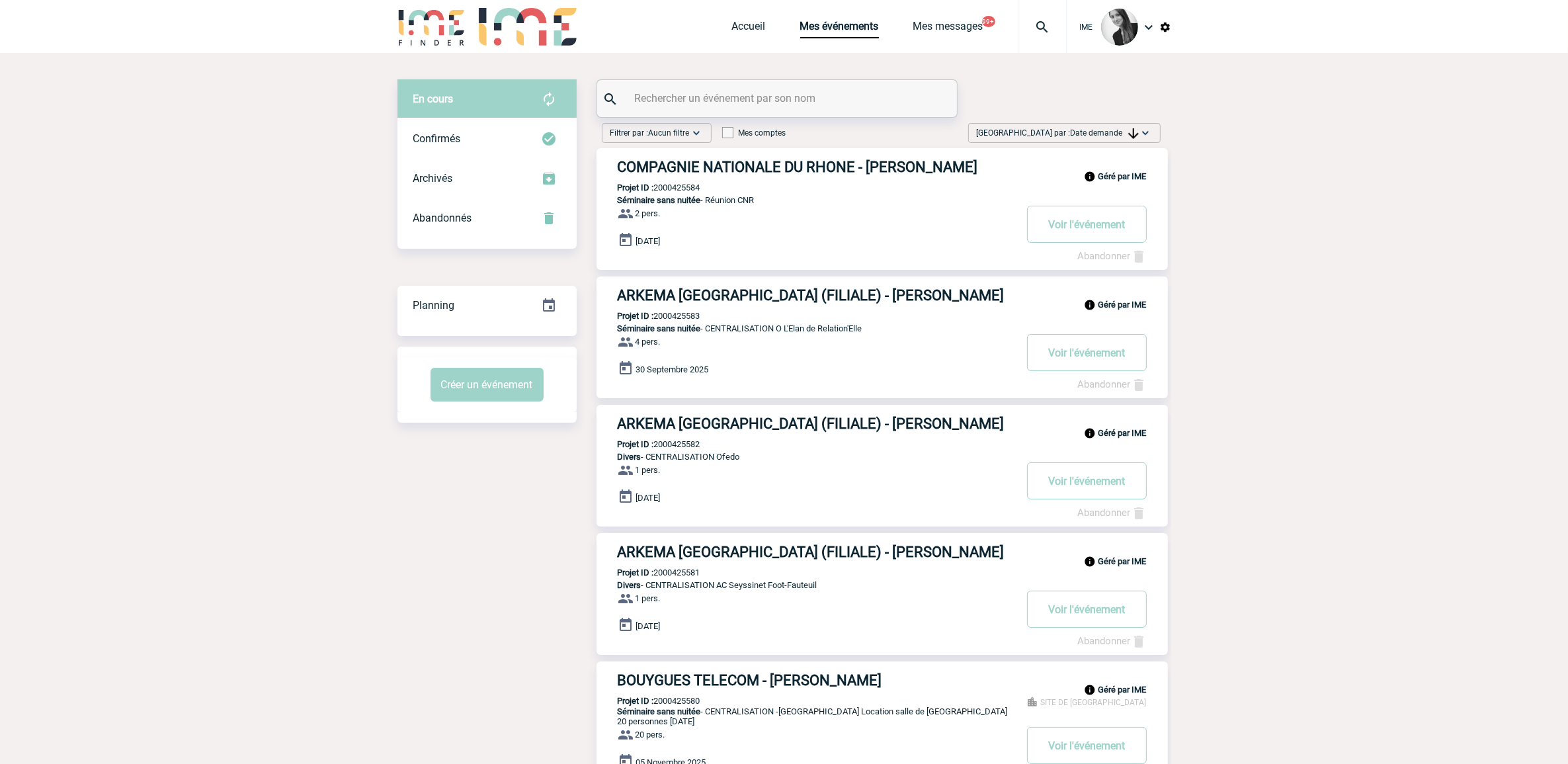
click at [909, 130] on span "Date demande" at bounding box center [1104, 133] width 68 height 9
click at [909, 231] on div "Date demande" at bounding box center [1104, 233] width 112 height 20
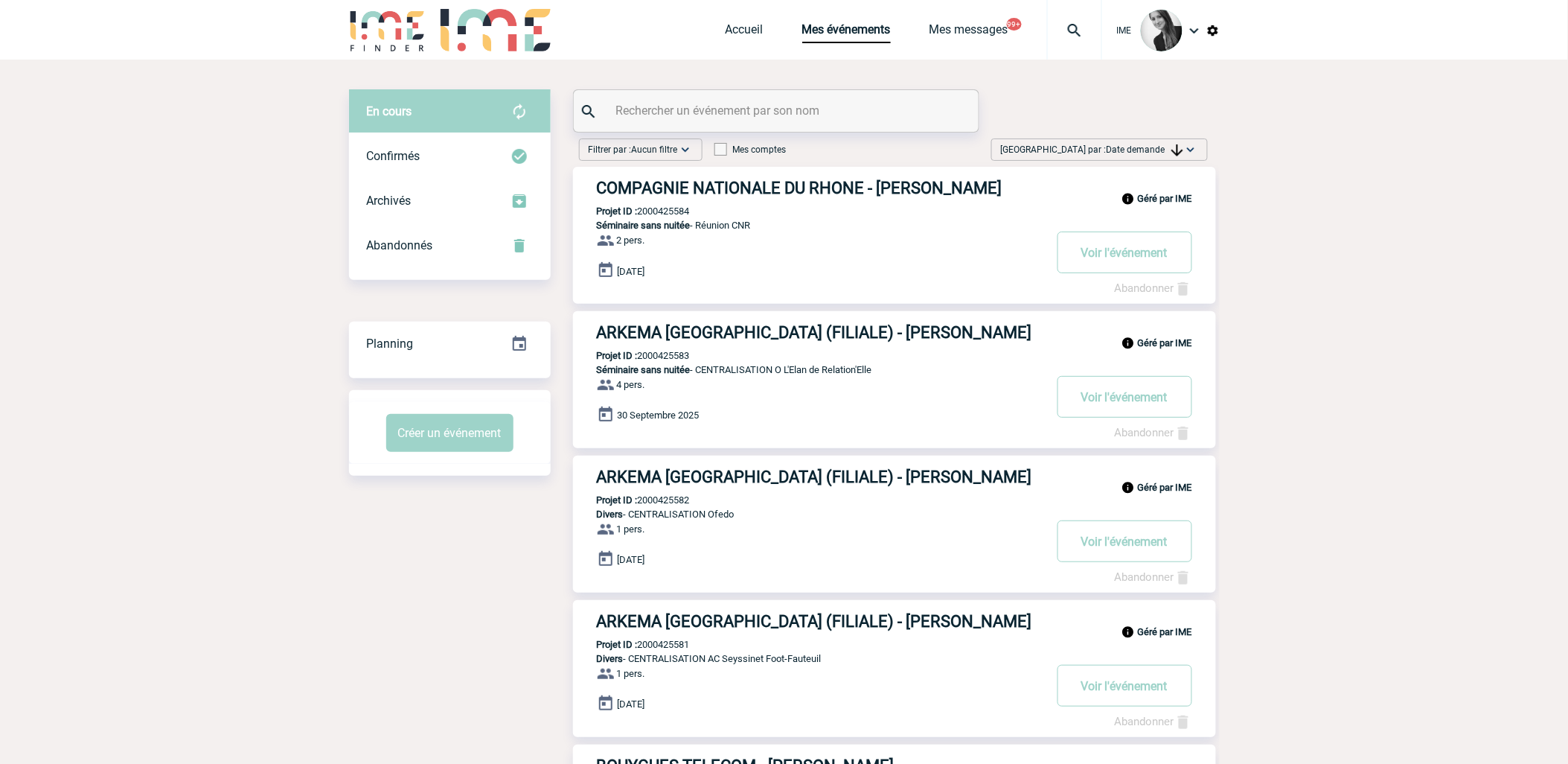
drag, startPoint x: 1187, startPoint y: 144, endPoint x: 1165, endPoint y: 326, distance: 183.3
click at [1022, 145] on img at bounding box center [1191, 149] width 15 height 15
click at [1022, 263] on div "Date demande" at bounding box center [1143, 262] width 127 height 23
drag, startPoint x: 456, startPoint y: 589, endPoint x: 505, endPoint y: 584, distance: 49.3
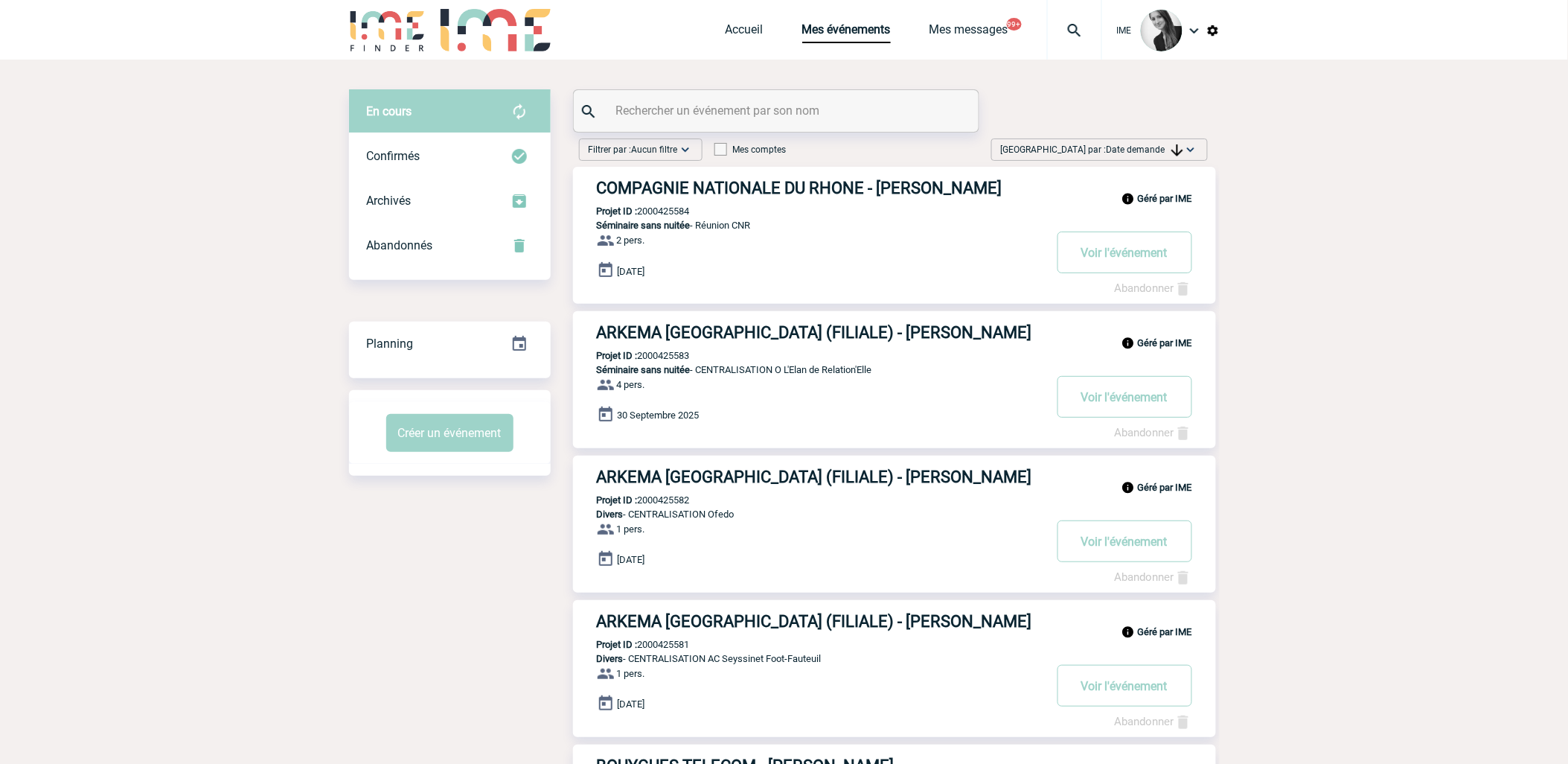
drag, startPoint x: 1393, startPoint y: 419, endPoint x: 1344, endPoint y: 77, distance: 345.5
click at [1022, 144] on img at bounding box center [1191, 149] width 15 height 15
click at [1022, 258] on div "Date demande" at bounding box center [1143, 262] width 127 height 23
drag, startPoint x: 1181, startPoint y: 142, endPoint x: 1126, endPoint y: 285, distance: 153.2
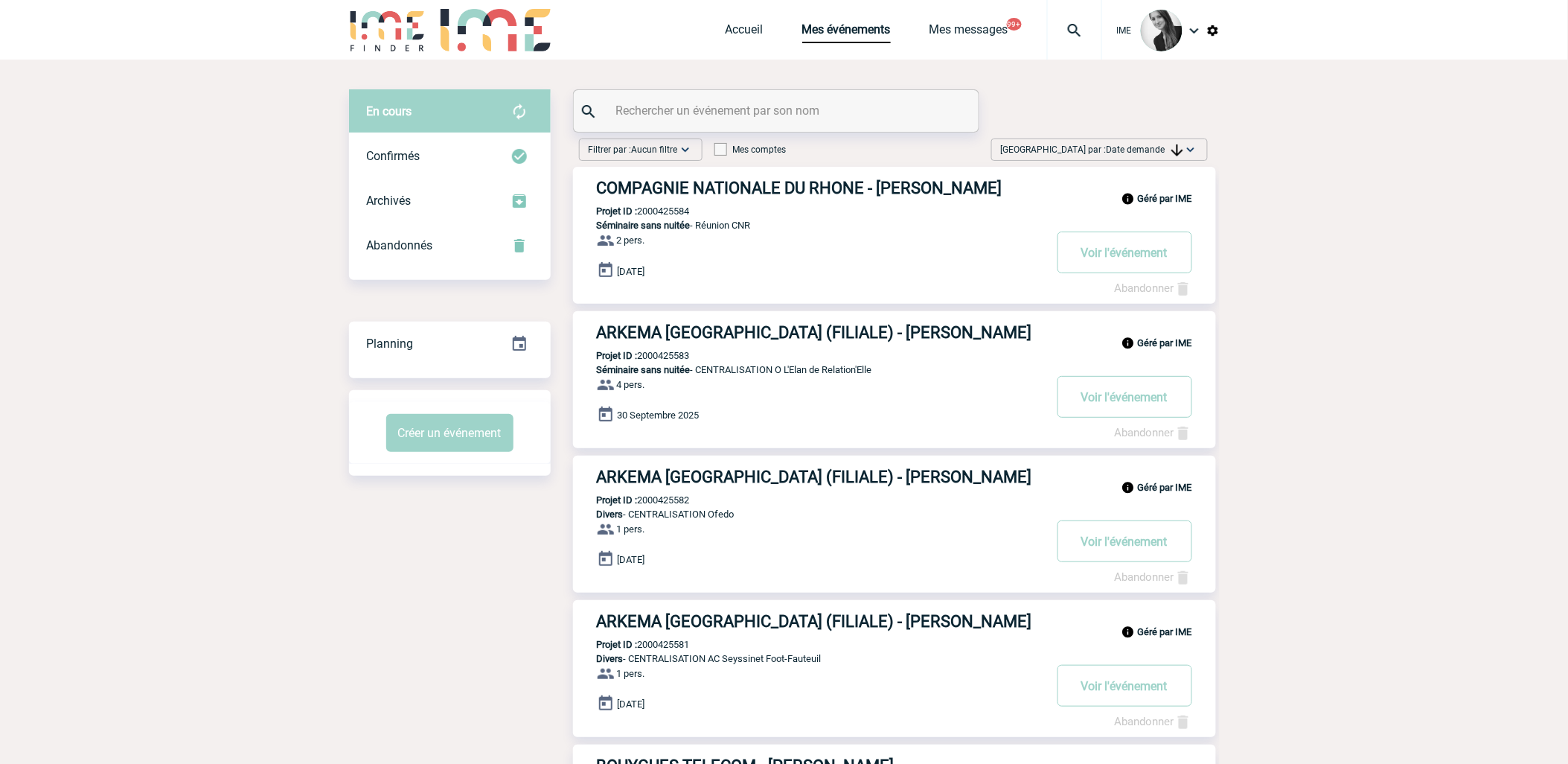
click at [1022, 144] on span "[GEOGRAPHIC_DATA] par : Date demande" at bounding box center [1092, 149] width 182 height 15
click at [1022, 272] on div "Date demande" at bounding box center [1143, 262] width 127 height 23
click at [1022, 143] on img at bounding box center [1191, 149] width 15 height 15
click at [1022, 262] on div "Date demande" at bounding box center [1143, 262] width 127 height 23
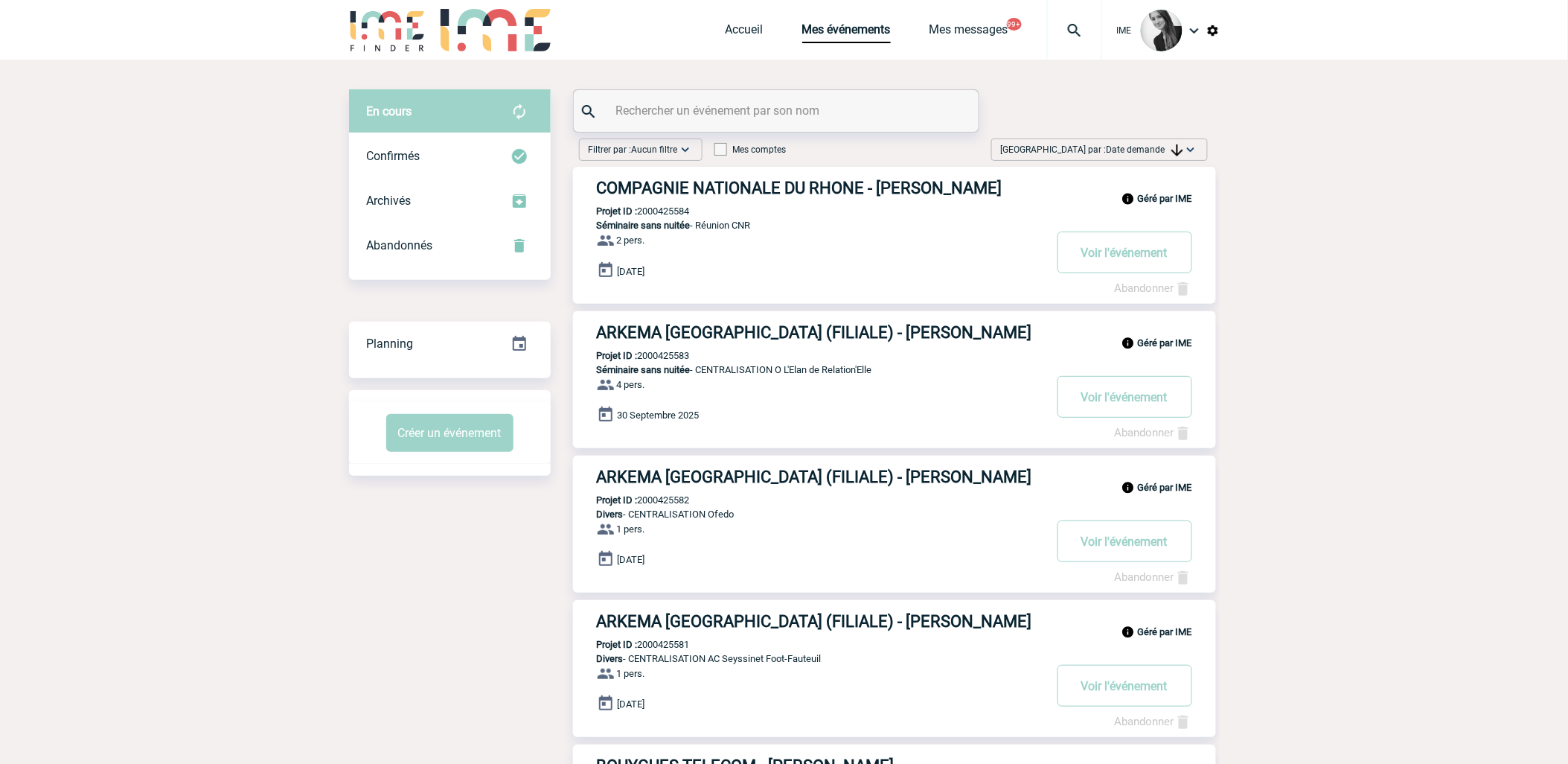
drag, startPoint x: 1185, startPoint y: 145, endPoint x: 1192, endPoint y: 186, distance: 41.6
click at [1022, 146] on img at bounding box center [1191, 149] width 15 height 15
click at [1022, 261] on div "Date demande" at bounding box center [1143, 262] width 127 height 23
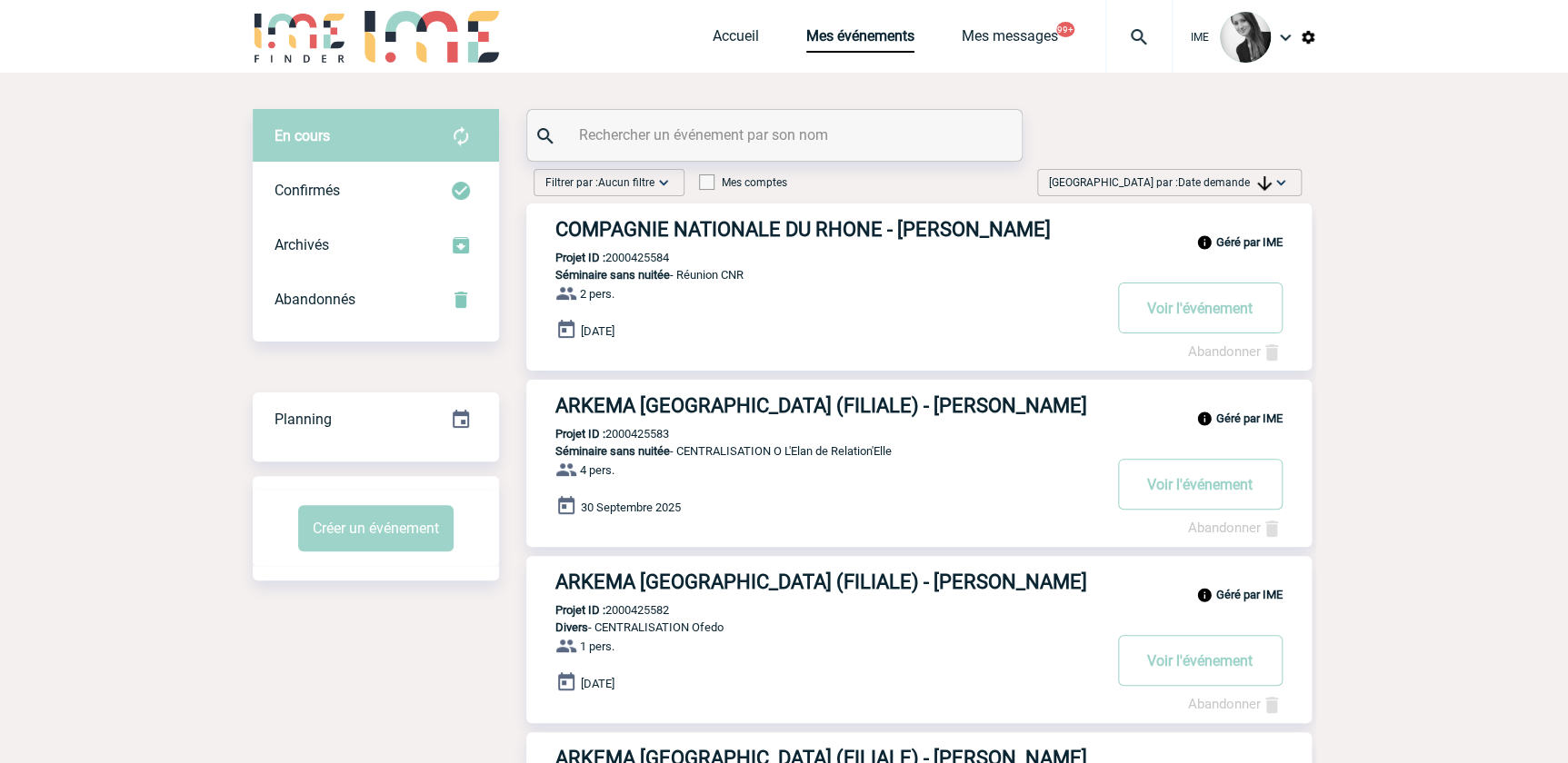
click at [1249, 179] on span "Date demande" at bounding box center [1225, 182] width 94 height 12
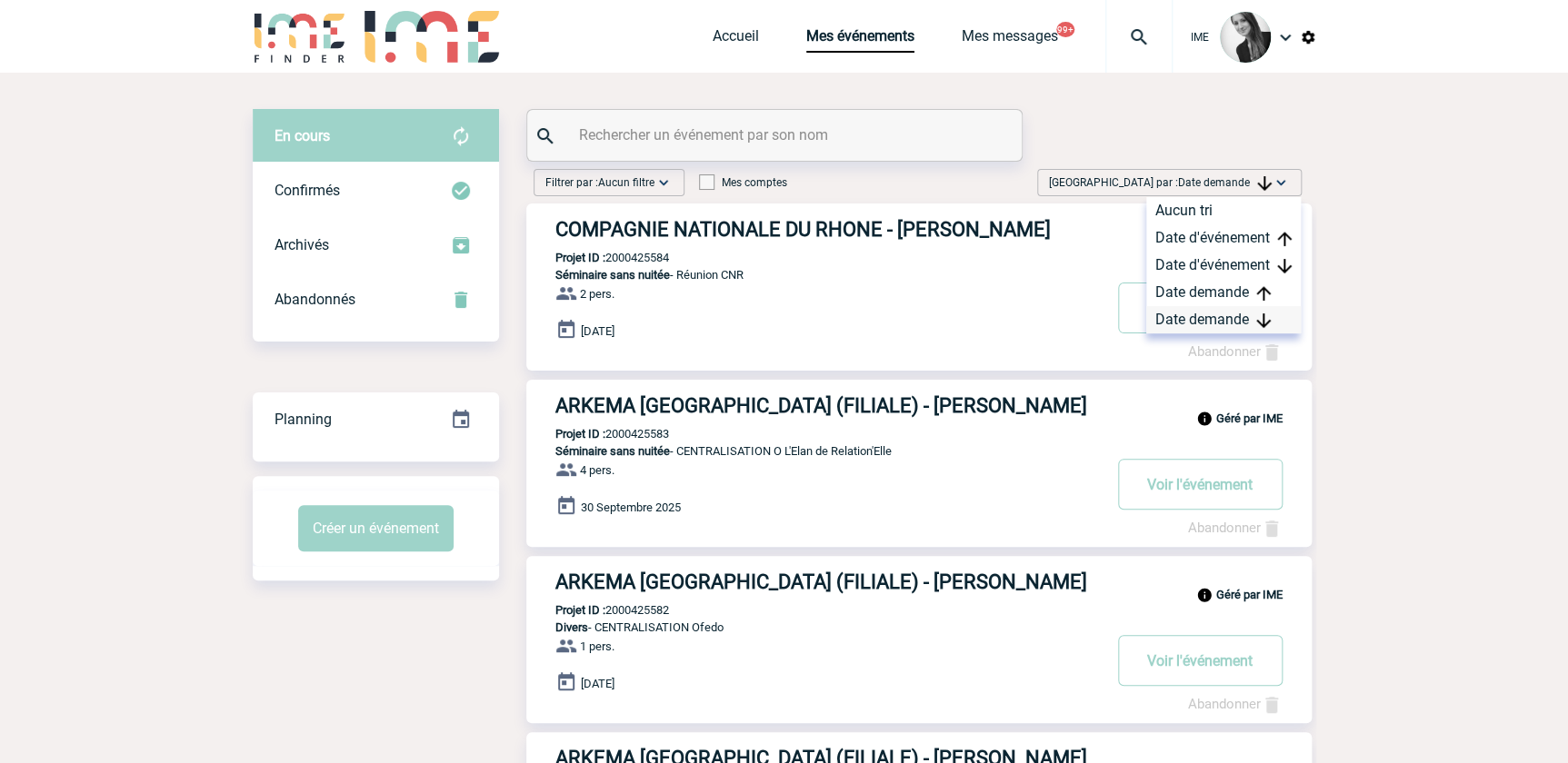
click at [1221, 318] on div "Date demande" at bounding box center [1223, 319] width 155 height 27
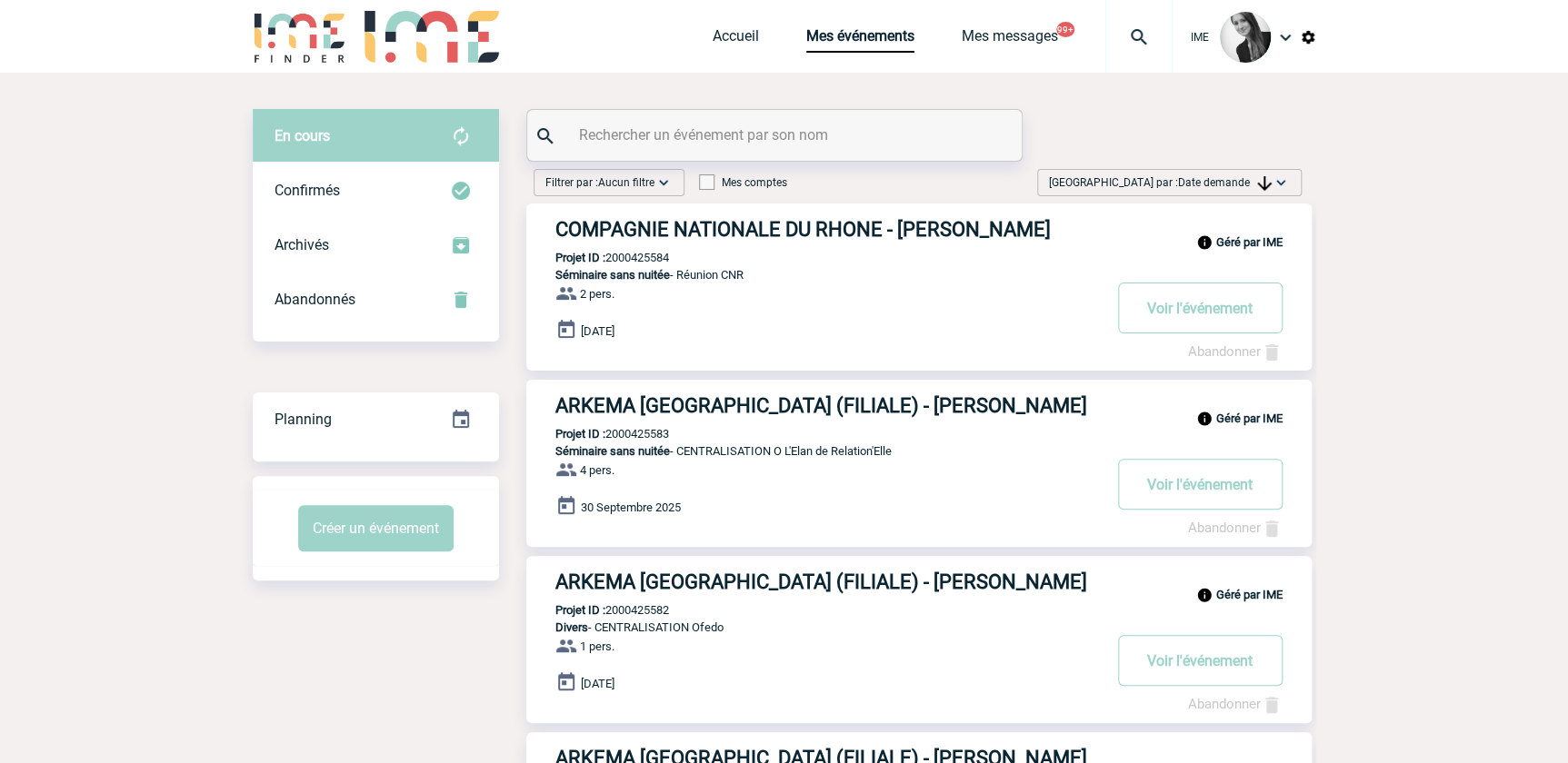
click at [1217, 183] on span "Date demande" at bounding box center [1225, 182] width 94 height 12
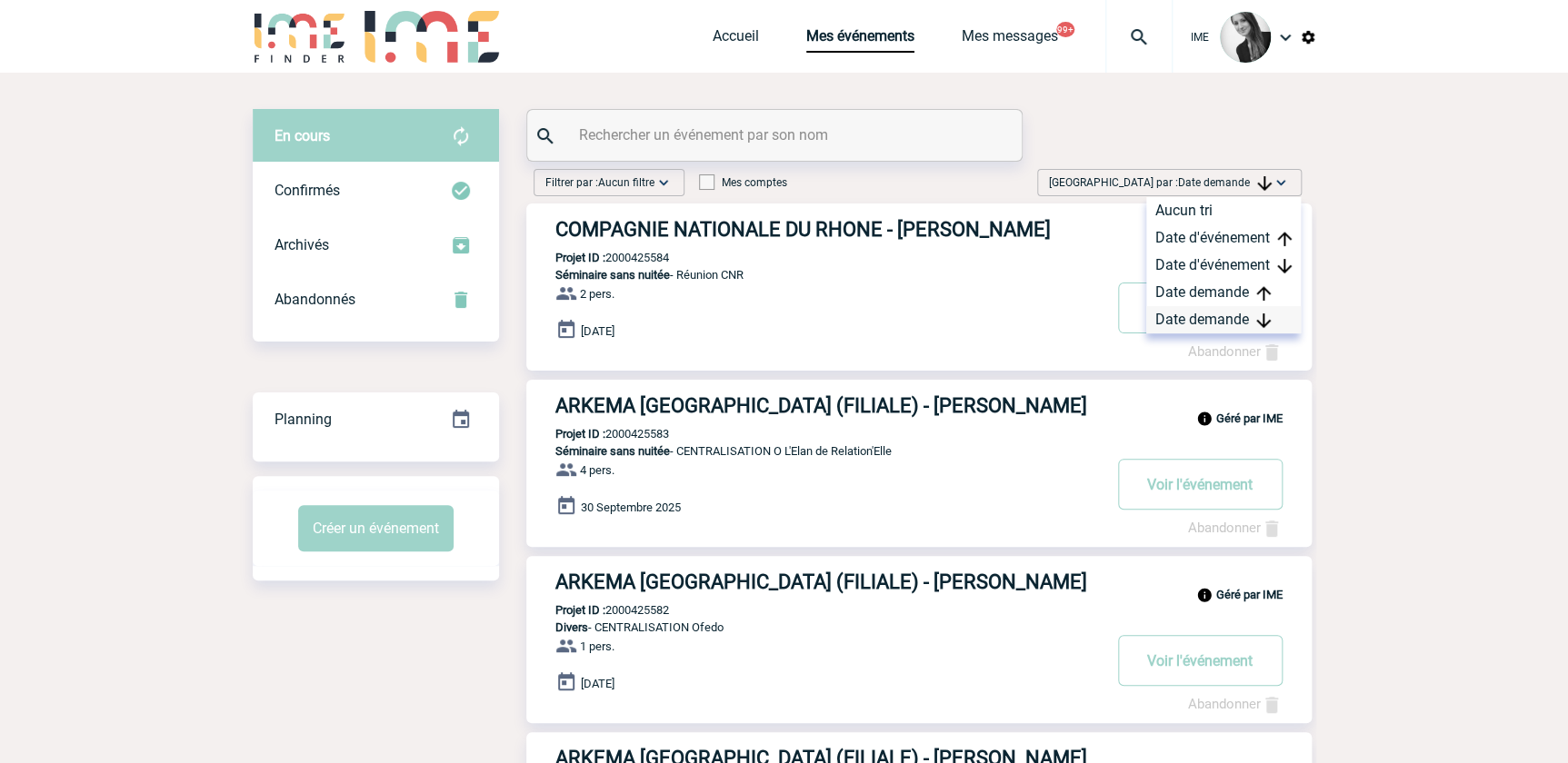
click at [1212, 320] on div "Date demande" at bounding box center [1223, 319] width 155 height 27
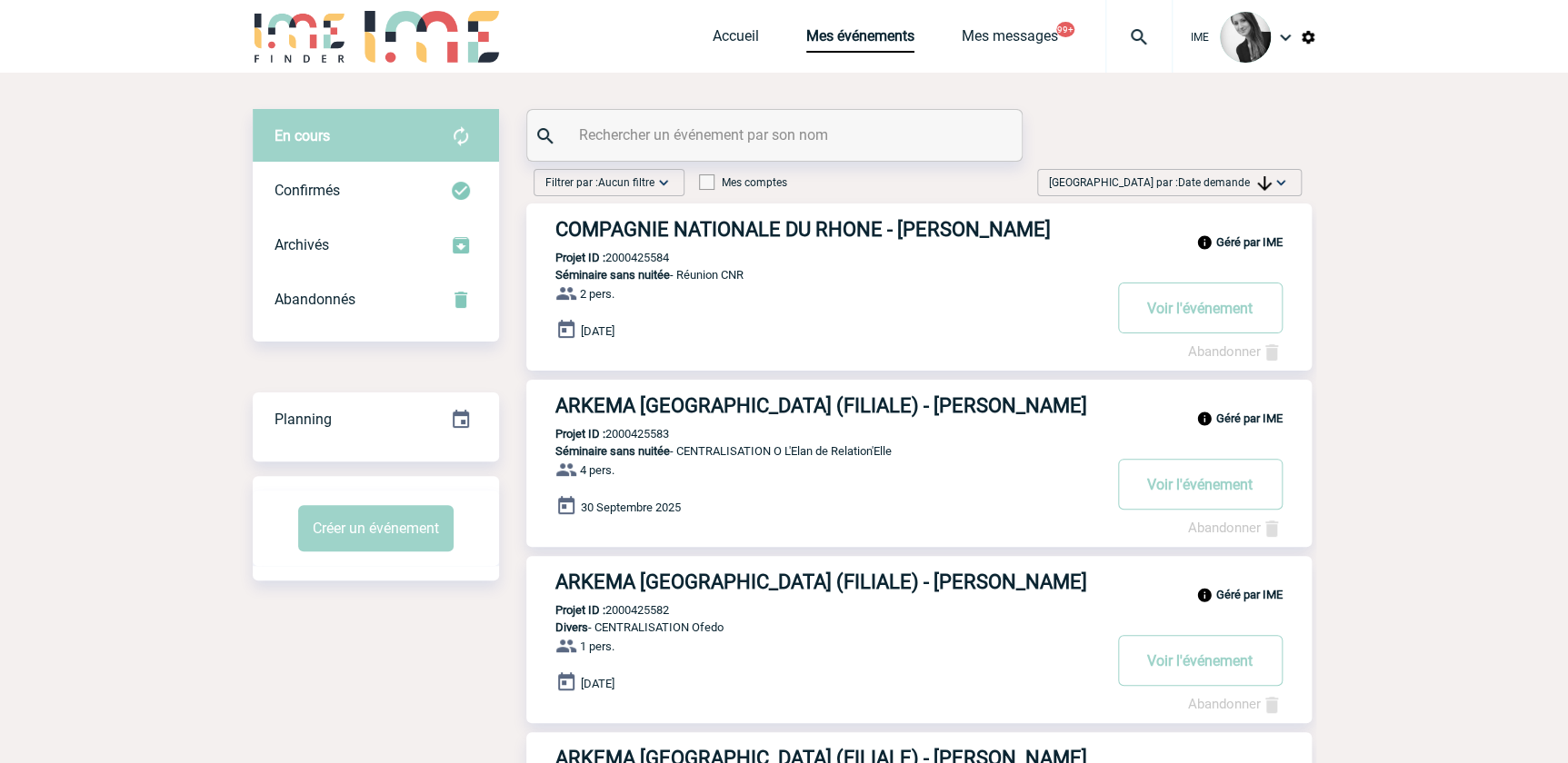
drag, startPoint x: 1289, startPoint y: 182, endPoint x: 1279, endPoint y: 206, distance: 26.0
click at [1249, 182] on img at bounding box center [1280, 182] width 18 height 18
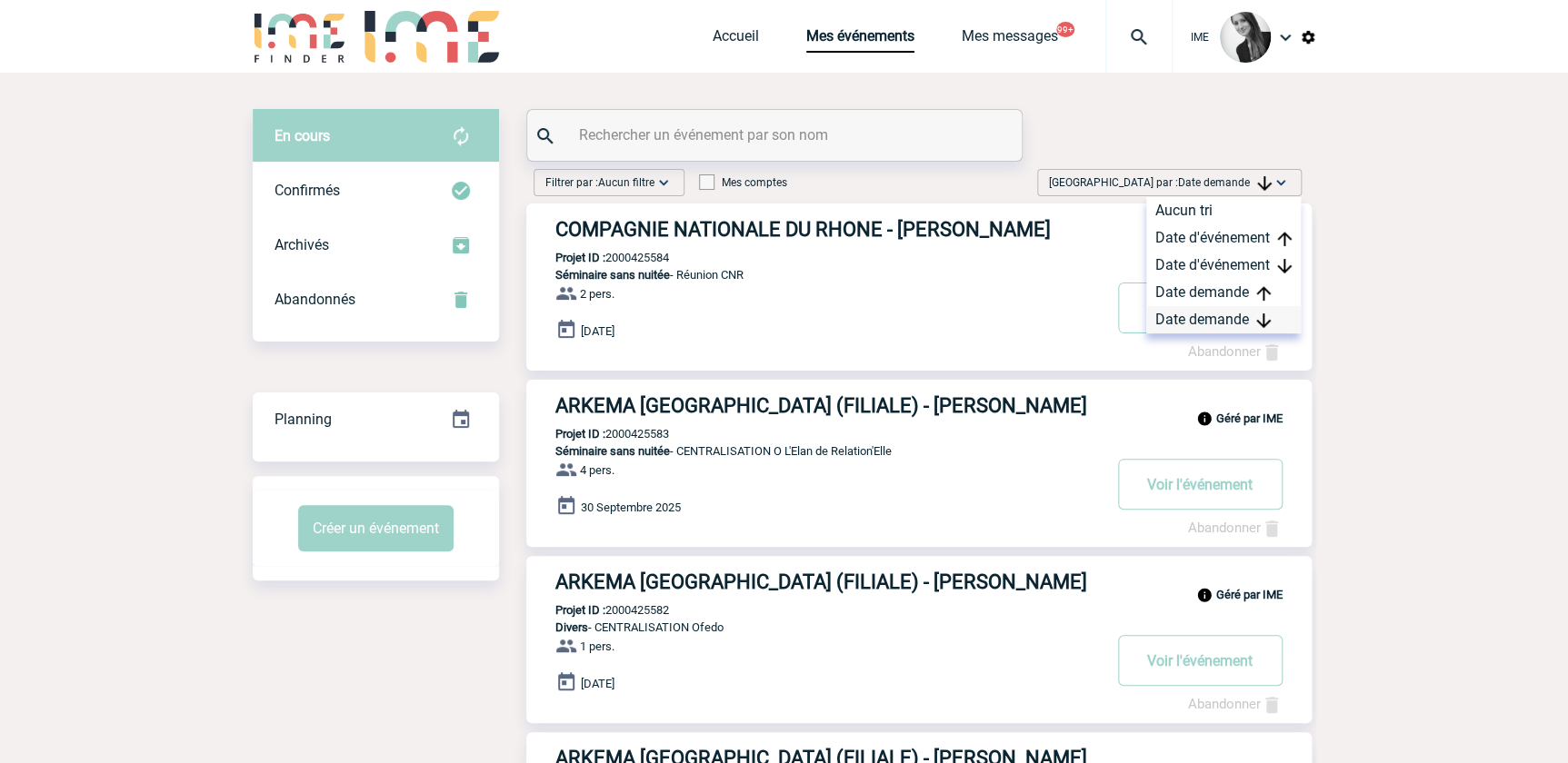
click at [1198, 319] on div "Date demande" at bounding box center [1223, 319] width 155 height 27
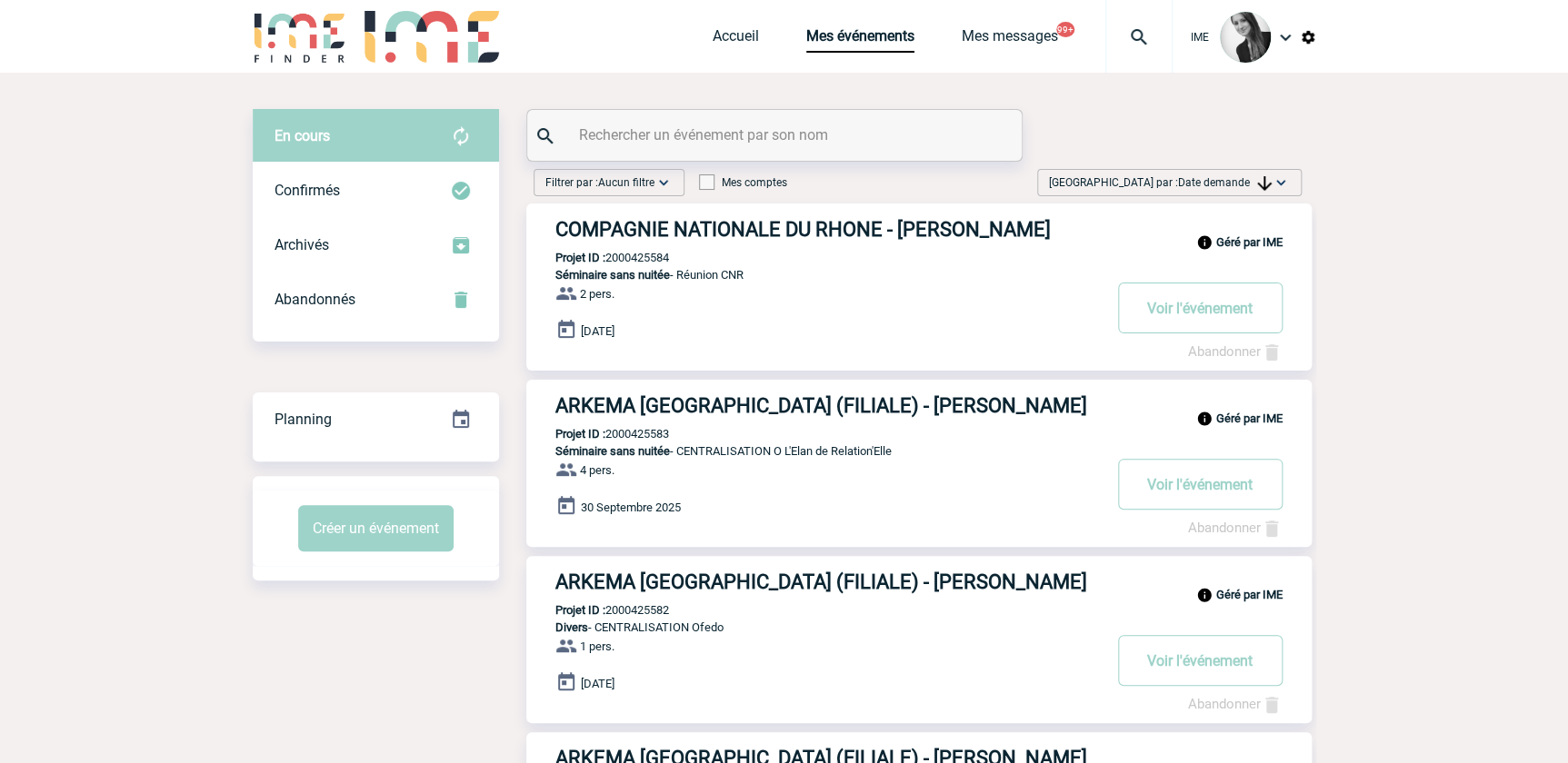
click at [1244, 183] on span "Date demande" at bounding box center [1225, 182] width 94 height 12
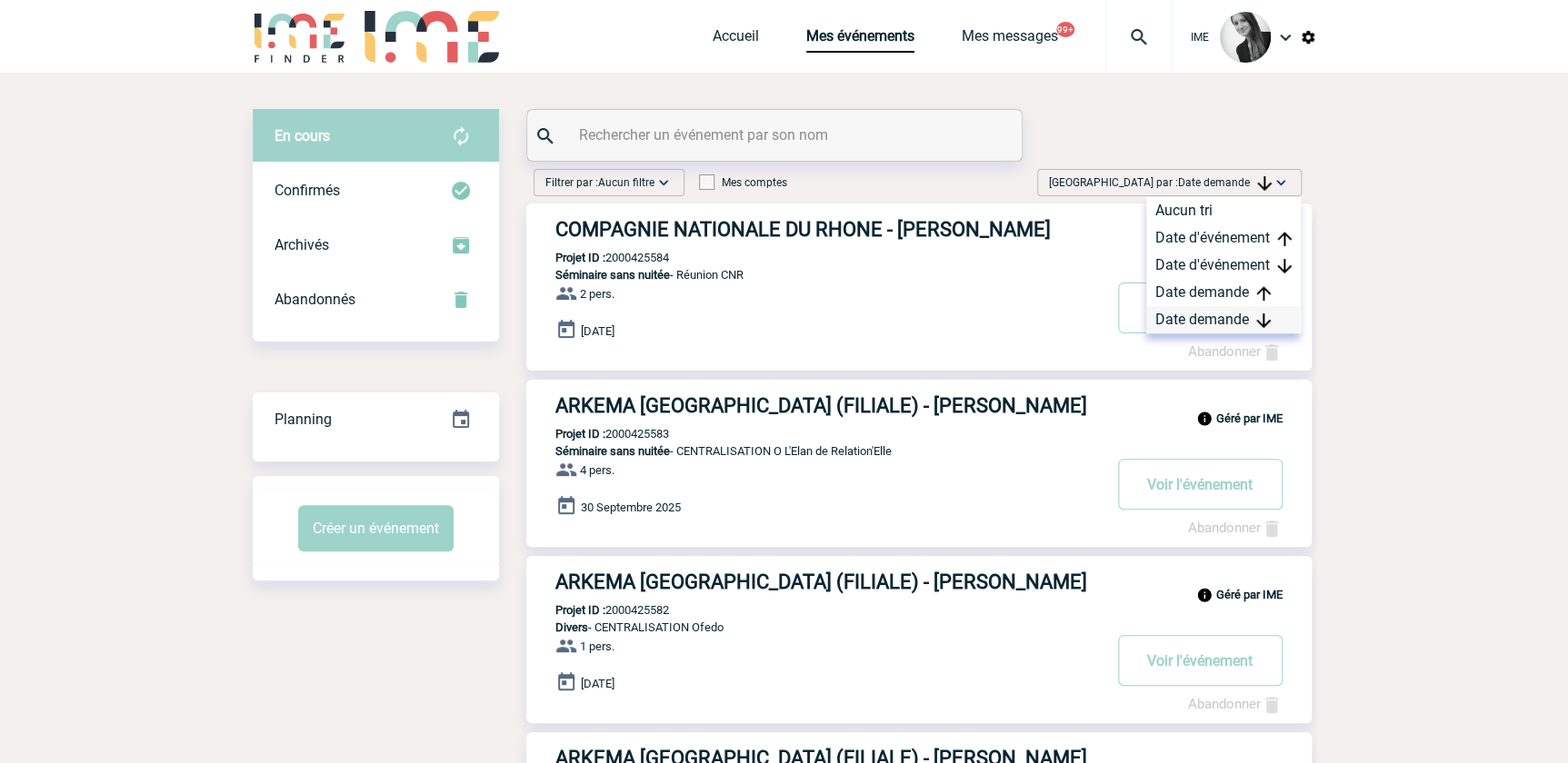
click at [1204, 322] on div "Date demande" at bounding box center [1223, 319] width 155 height 27
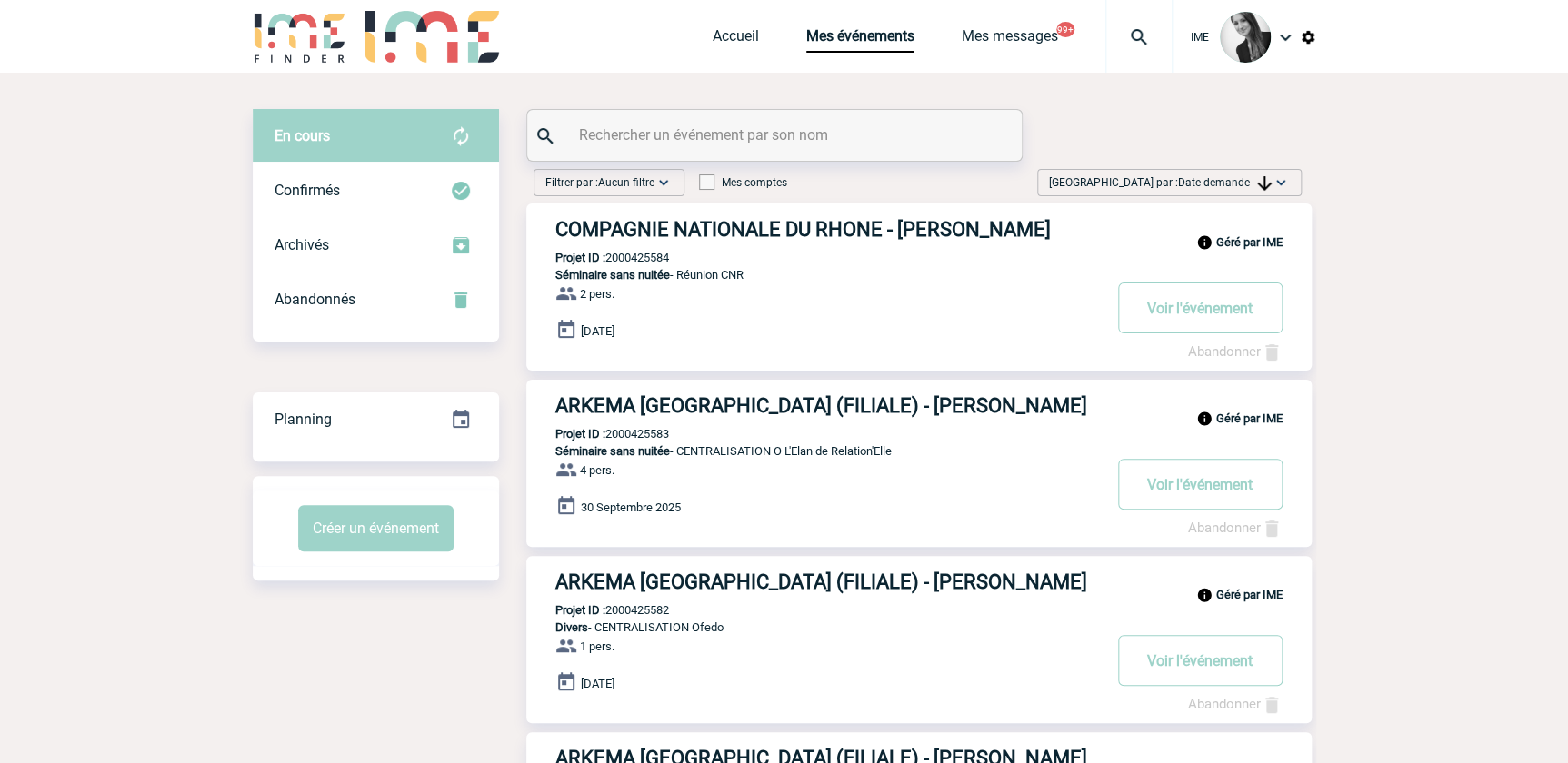
click at [1226, 184] on span "Date demande" at bounding box center [1225, 182] width 94 height 12
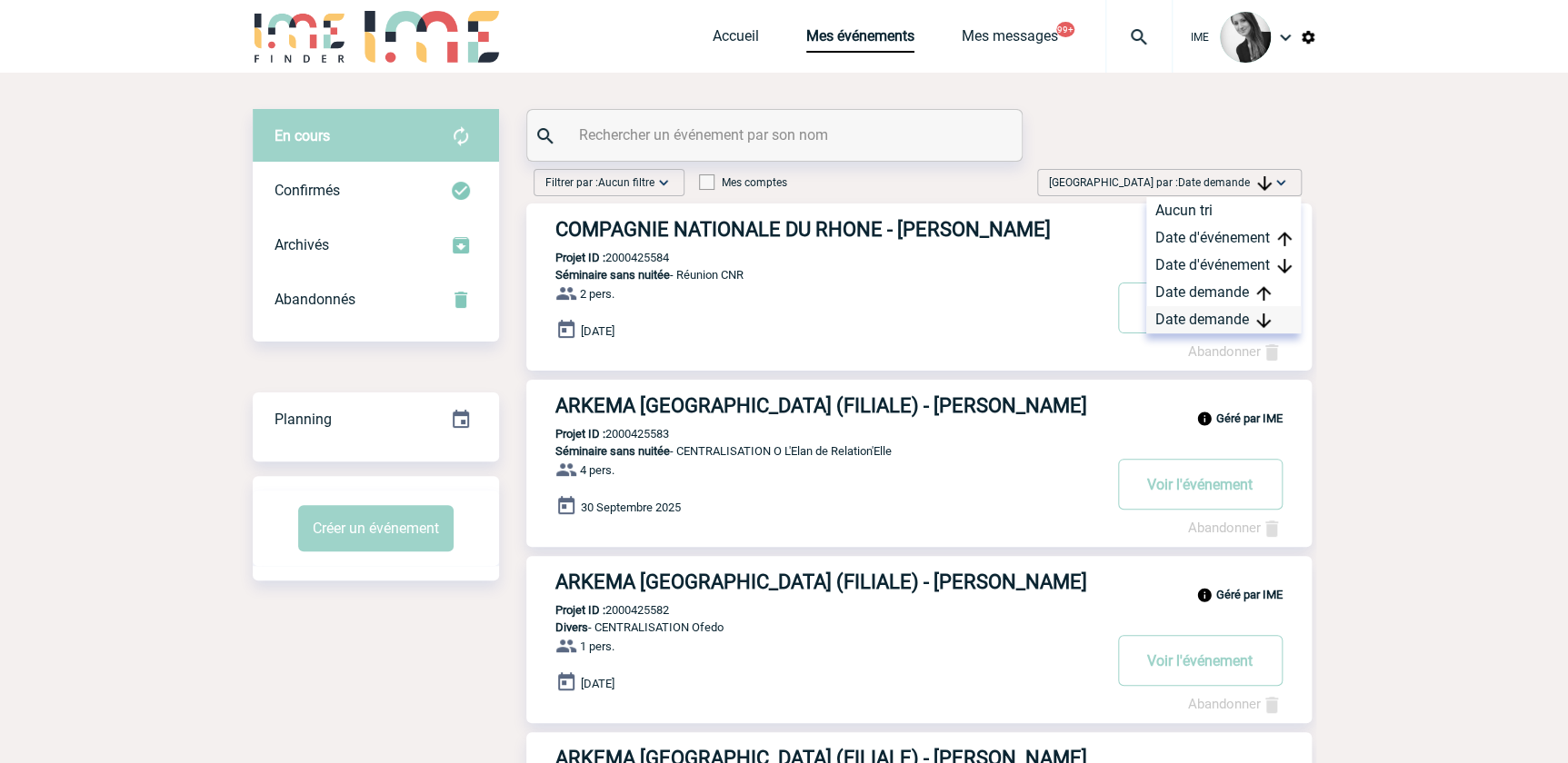
click at [1249, 320] on div "Date demande" at bounding box center [1223, 319] width 155 height 27
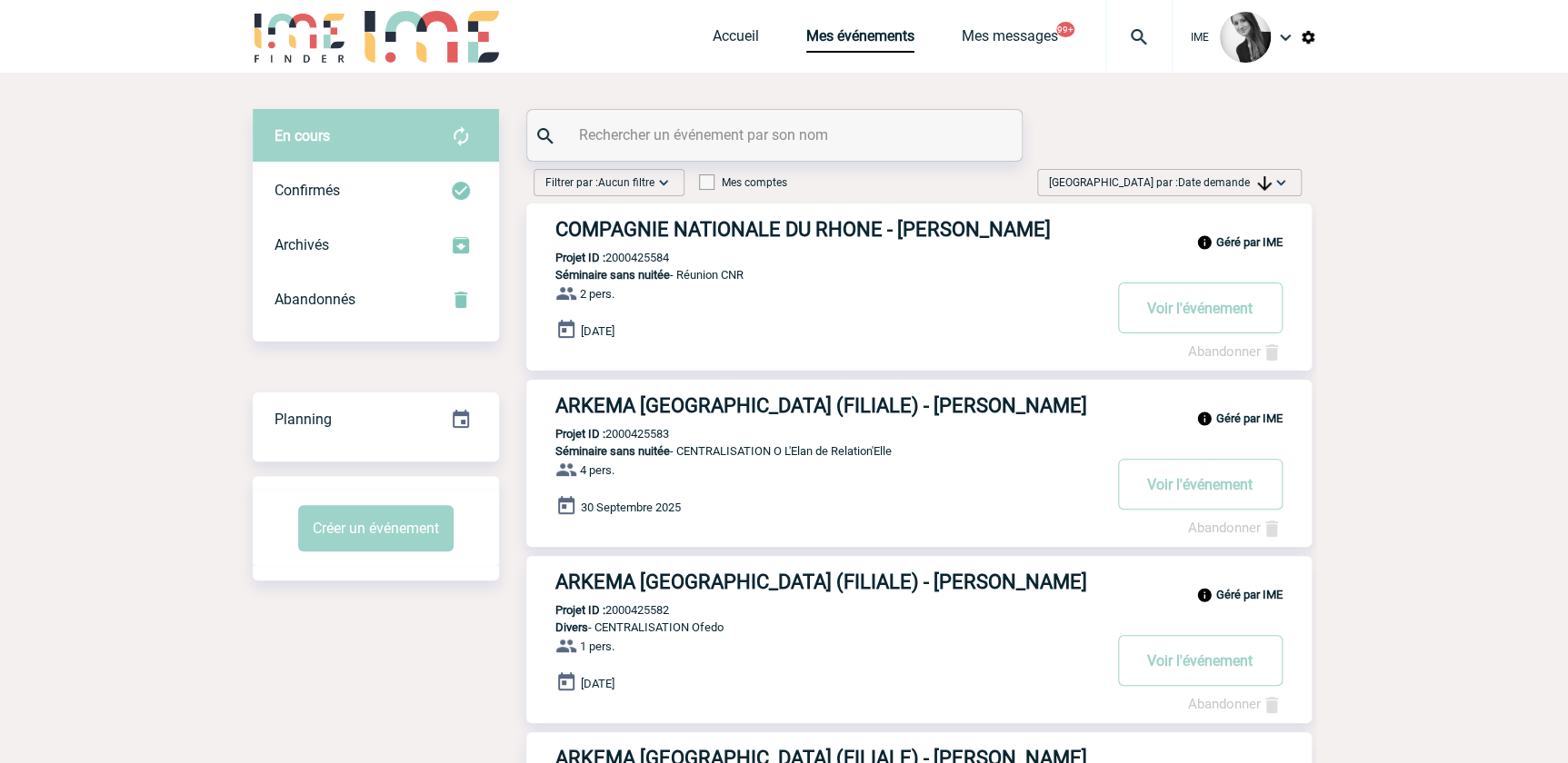
drag, startPoint x: 1262, startPoint y: 182, endPoint x: 1248, endPoint y: 221, distance: 41.4
click at [1249, 182] on img at bounding box center [1264, 183] width 14 height 14
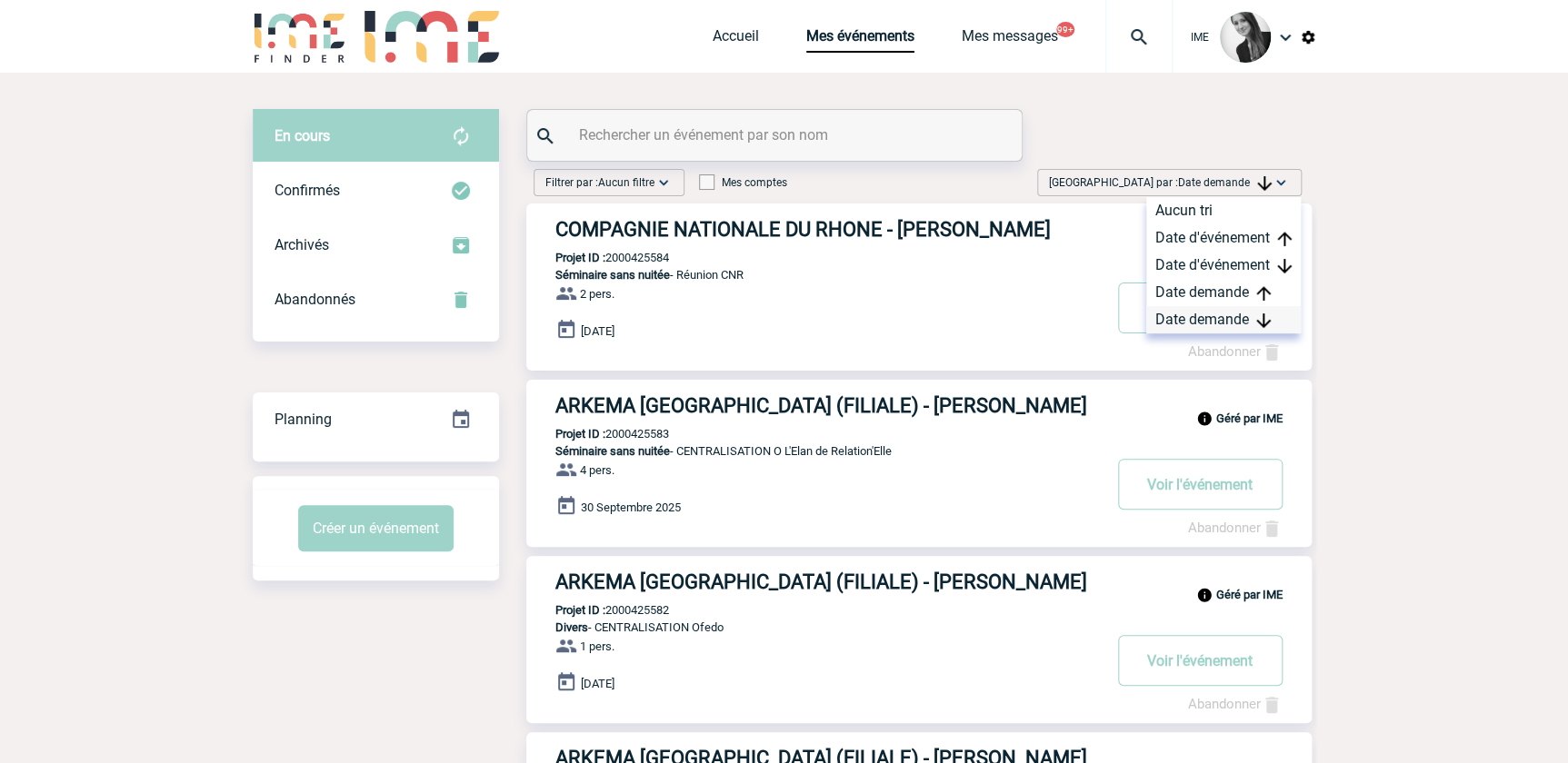
click at [1187, 306] on div "Date demande" at bounding box center [1223, 319] width 155 height 27
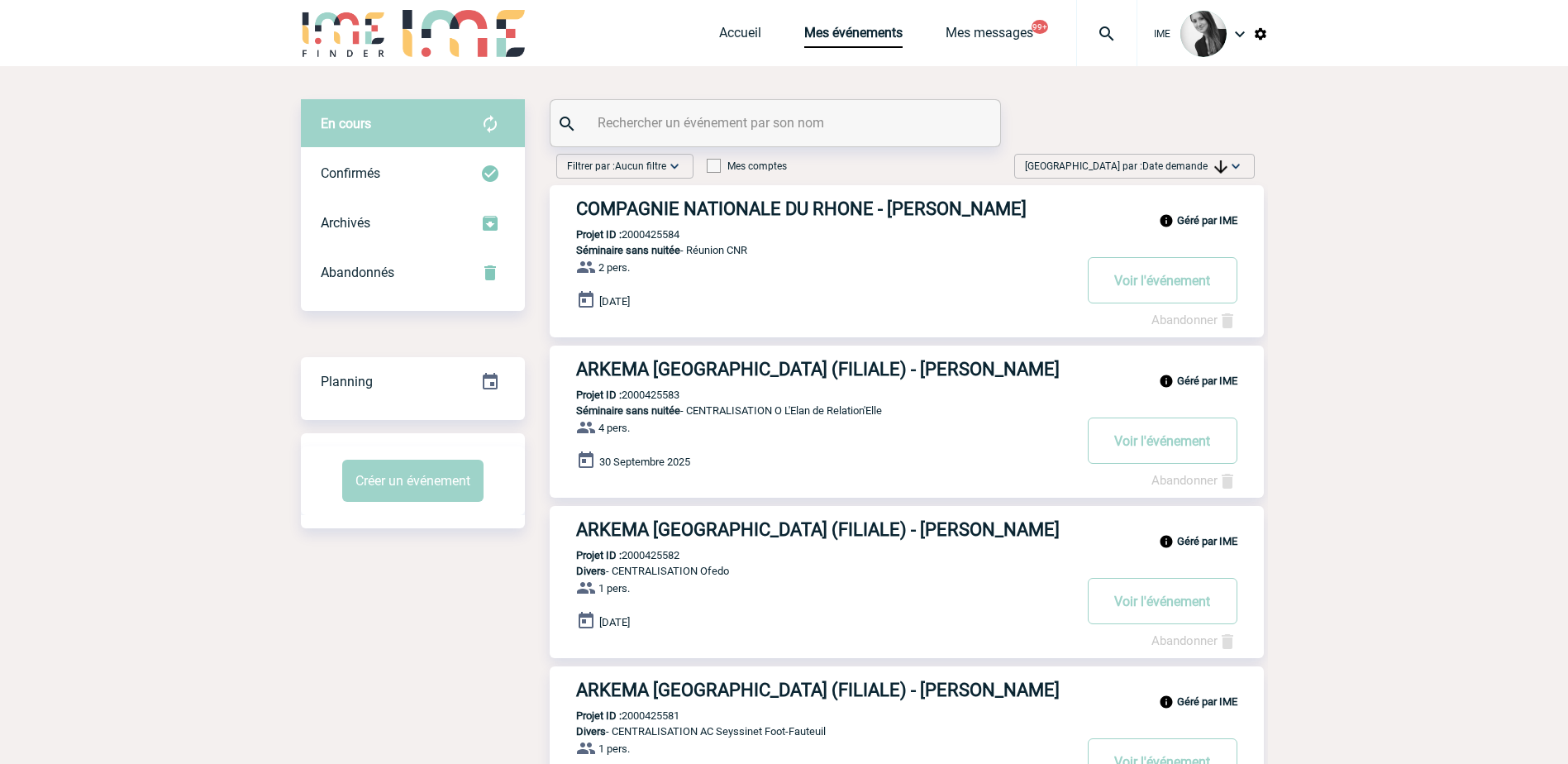
click at [1135, 160] on img at bounding box center [1221, 166] width 13 height 13
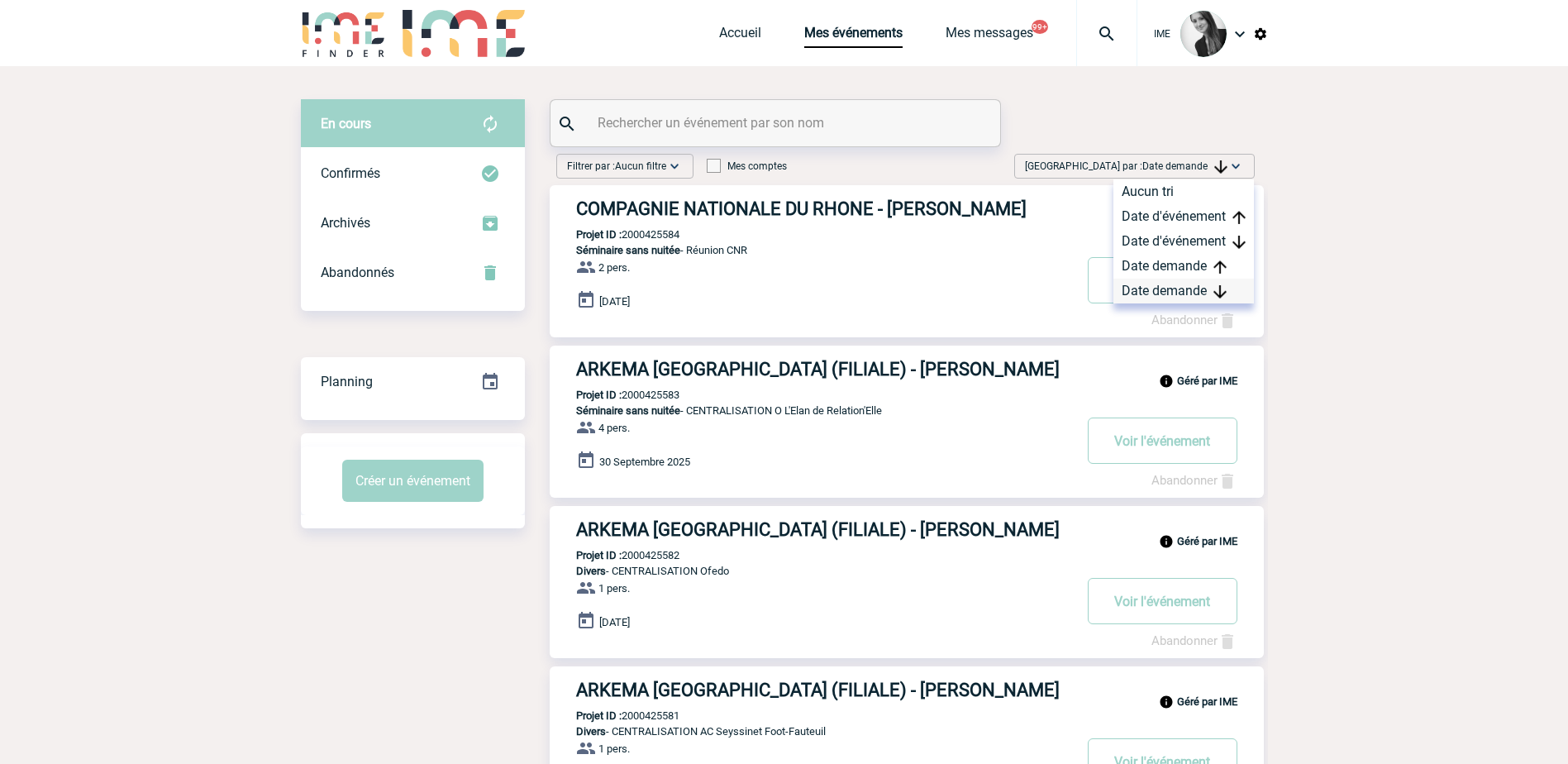
click at [1135, 293] on div "Date demande" at bounding box center [1184, 291] width 141 height 25
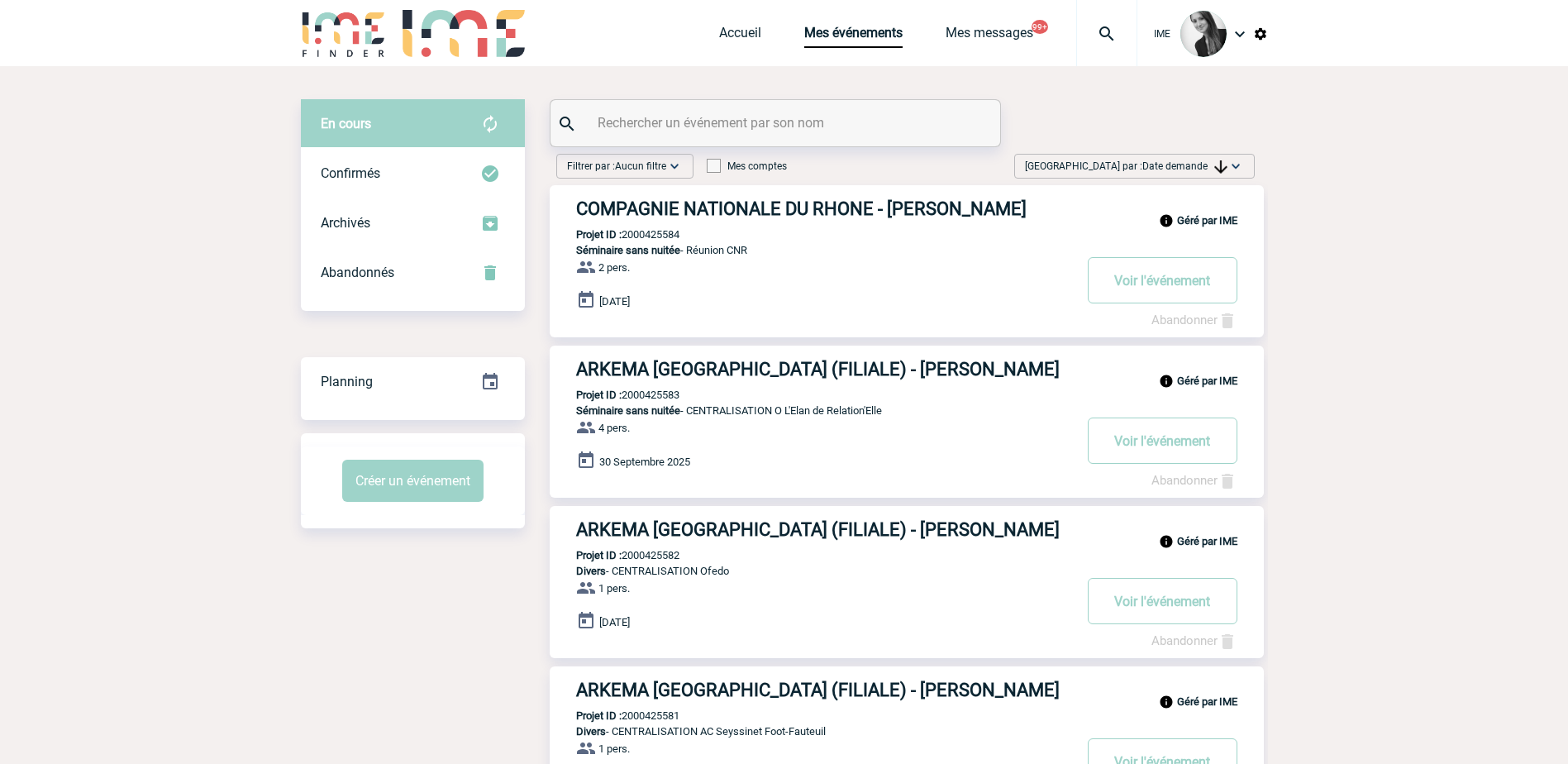
click at [690, 116] on input "text" at bounding box center [777, 122] width 368 height 24
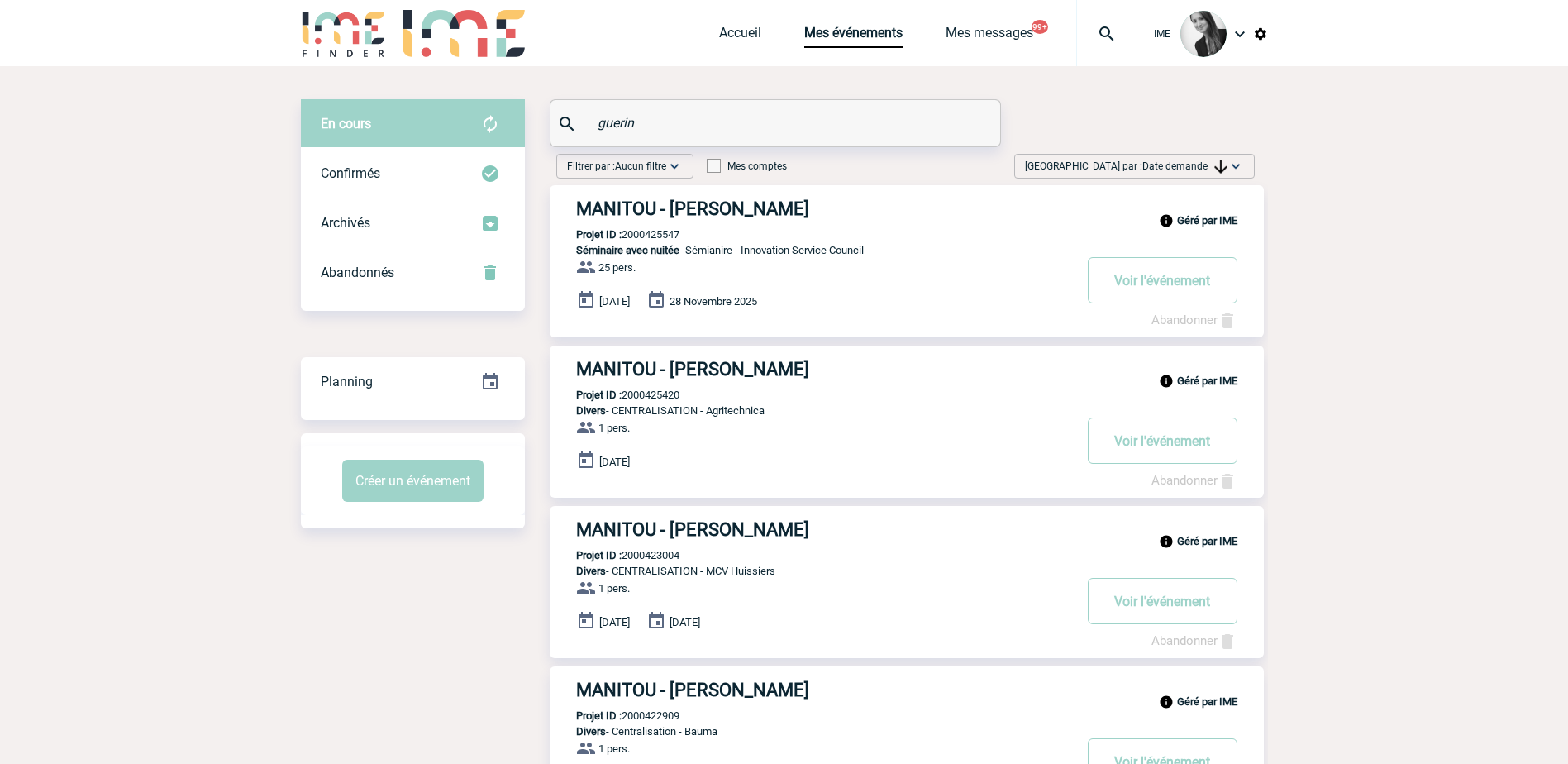
type input "guerin"
click at [643, 233] on p "Projet ID : 2000425547" at bounding box center [615, 235] width 130 height 12
copy p "2000425547"
